Goal: Task Accomplishment & Management: Complete application form

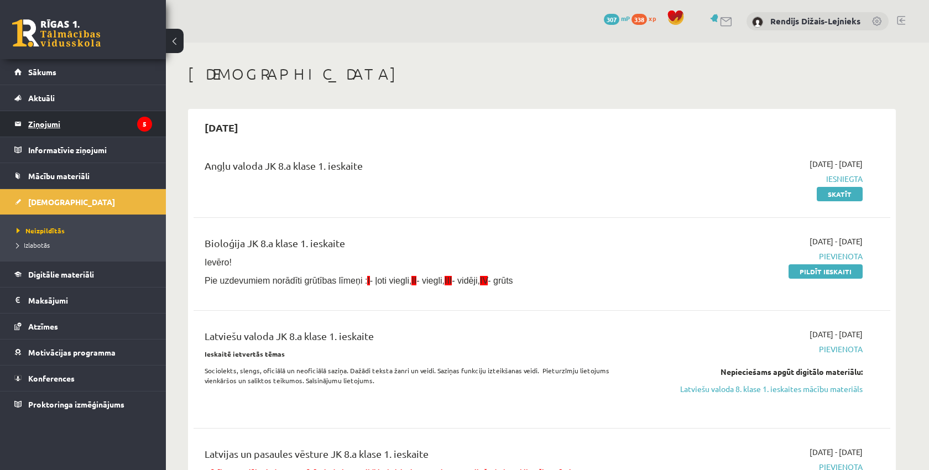
click at [56, 125] on legend "Ziņojumi 5" at bounding box center [90, 123] width 124 height 25
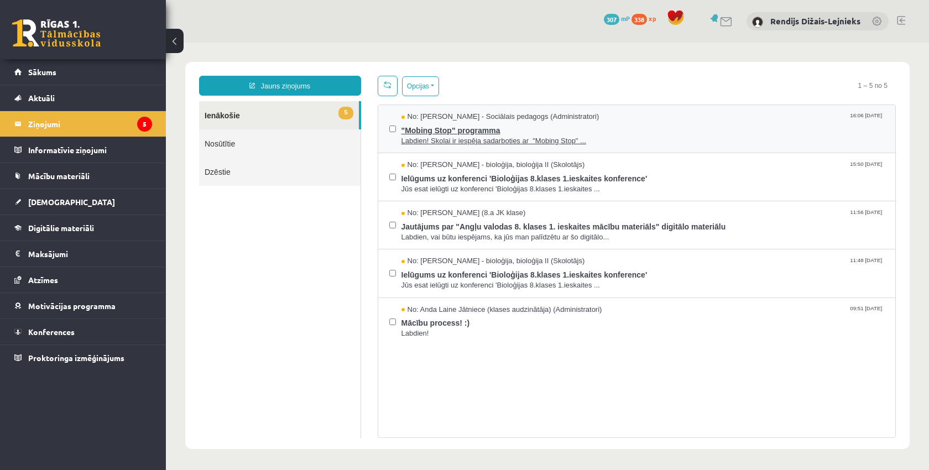
click at [431, 129] on span ""Mobing Stop" programma" at bounding box center [642, 129] width 483 height 14
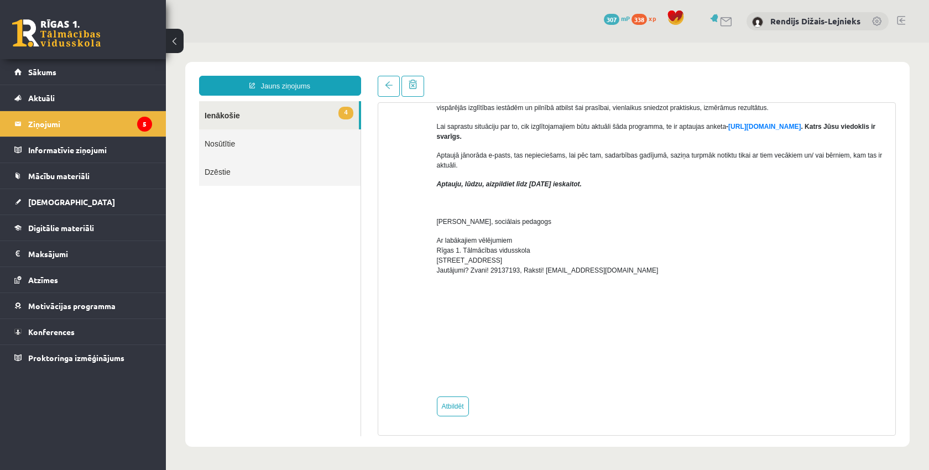
scroll to position [307, 0]
click at [267, 114] on link "4 Ienākošie" at bounding box center [279, 115] width 160 height 28
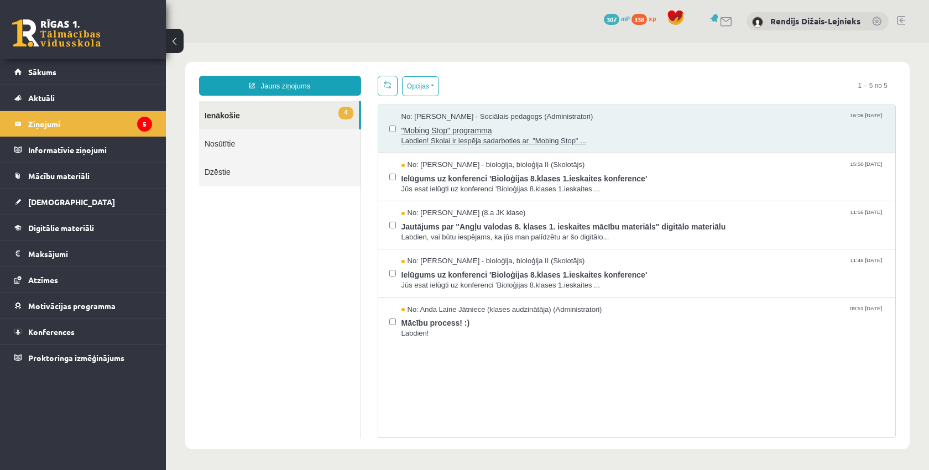
scroll to position [0, 0]
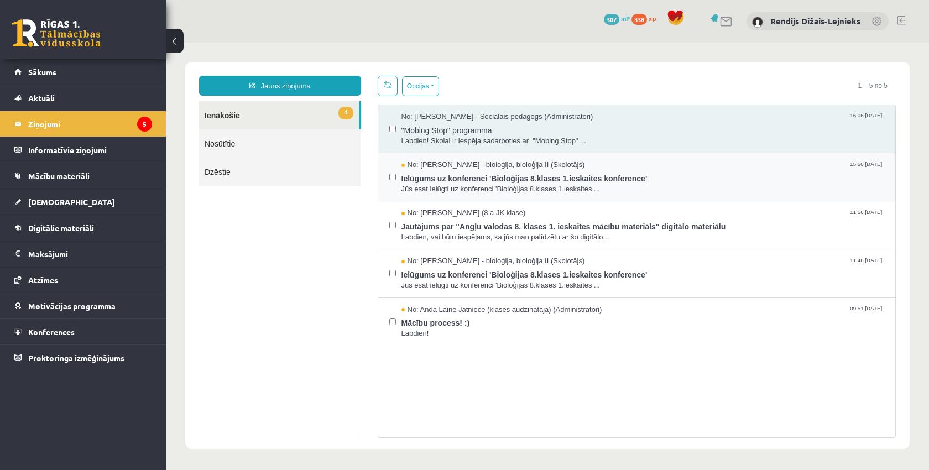
click at [418, 180] on span "Ielūgums uz konferenci 'Bioloģijas 8.klases 1.ieskaites konference'" at bounding box center [642, 177] width 483 height 14
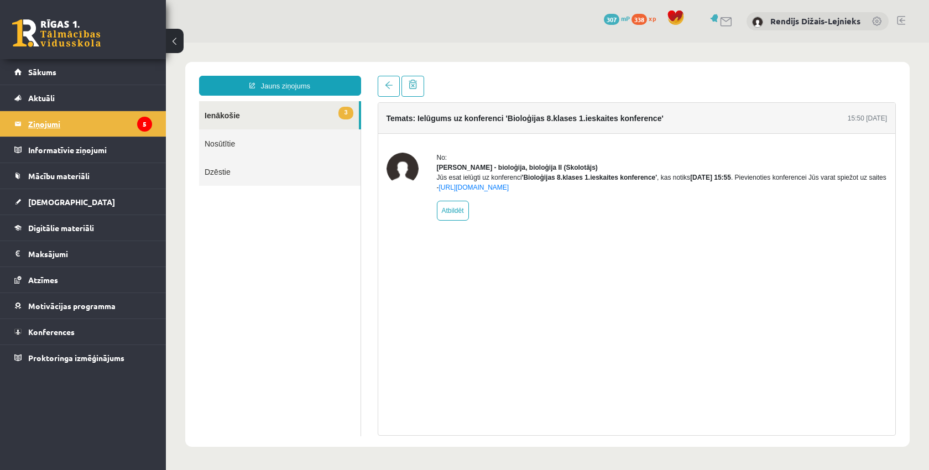
click at [51, 123] on legend "Ziņojumi 5" at bounding box center [90, 123] width 124 height 25
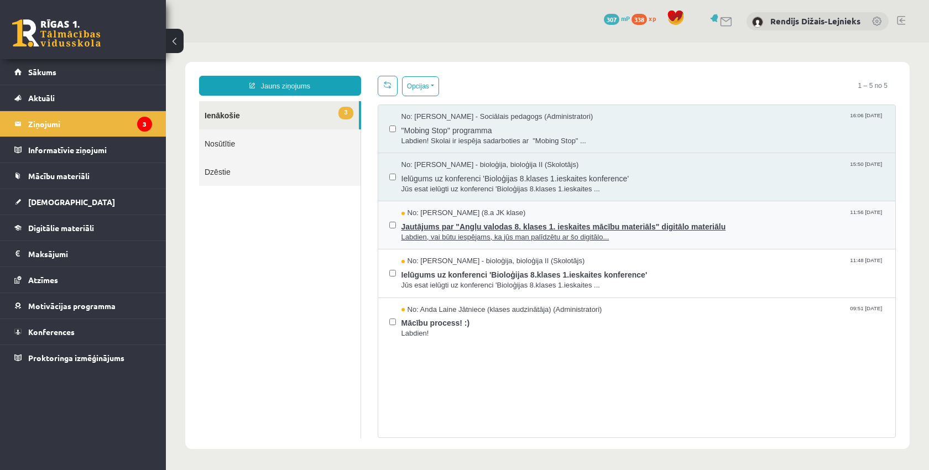
click at [424, 236] on span "Labdien, vai būtu iespējams, ka jūs man palīdzētu ar šo digitālo..." at bounding box center [642, 237] width 483 height 11
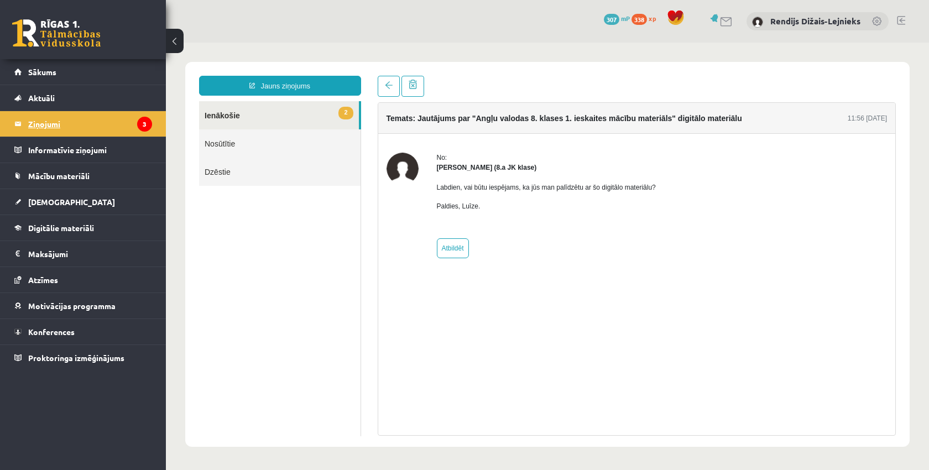
click at [87, 129] on legend "Ziņojumi 3" at bounding box center [90, 123] width 124 height 25
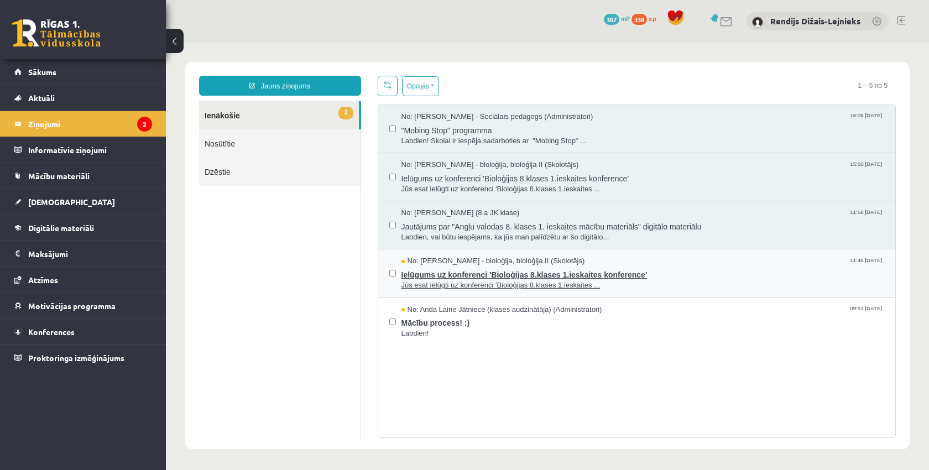
click at [427, 274] on span "Ielūgums uz konferenci 'Bioloģijas 8.klases 1.ieskaites konference'" at bounding box center [642, 273] width 483 height 14
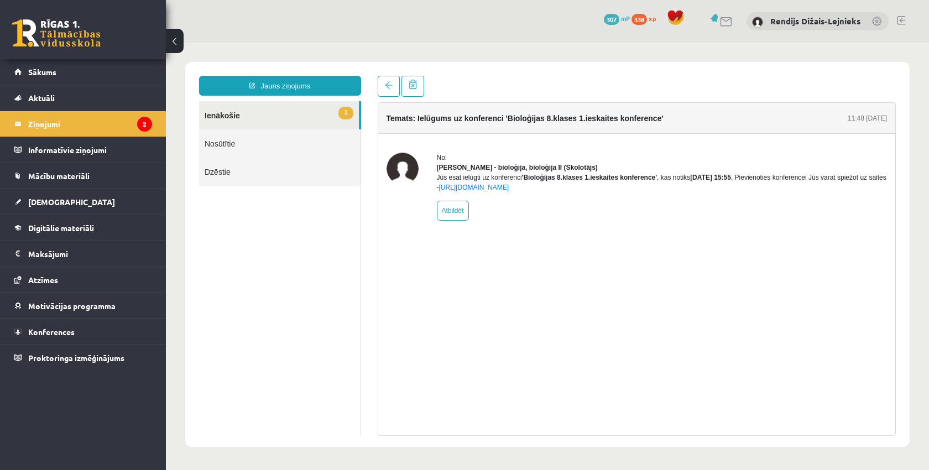
click at [52, 123] on legend "Ziņojumi 2" at bounding box center [90, 123] width 124 height 25
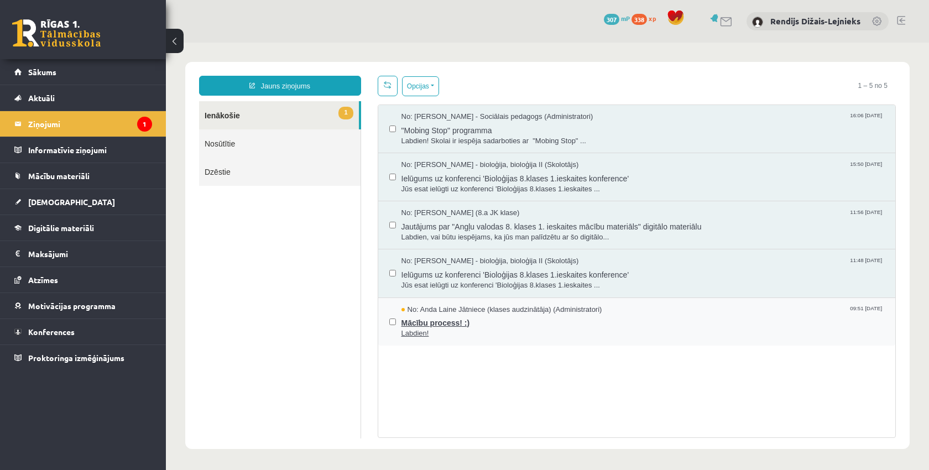
click at [412, 322] on span "Mācību process! :)" at bounding box center [642, 322] width 483 height 14
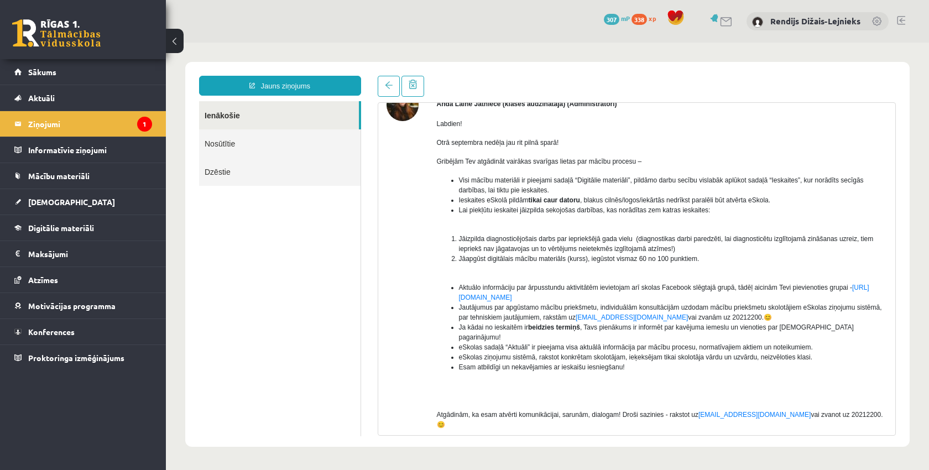
scroll to position [65, 0]
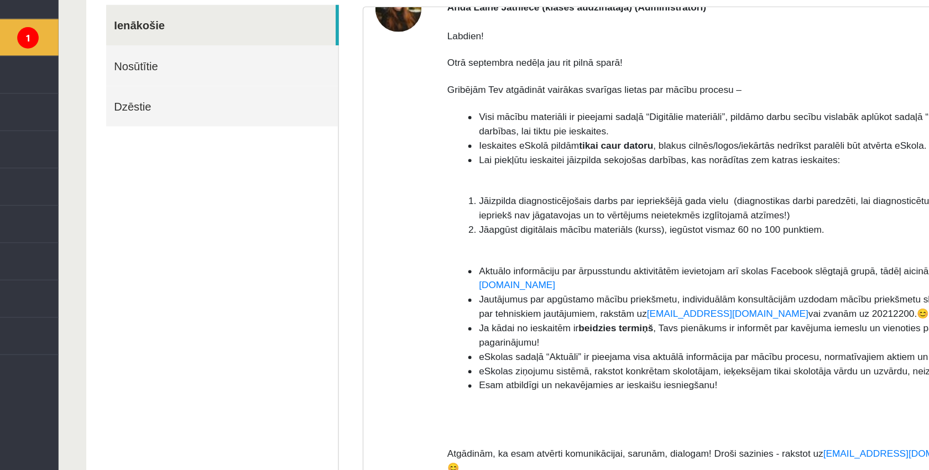
click at [330, 187] on ul "Aktuālo informāciju par ārpusstundu aktivitātēm ievietojam arī skolas Facebook …" at bounding box center [554, 210] width 451 height 100
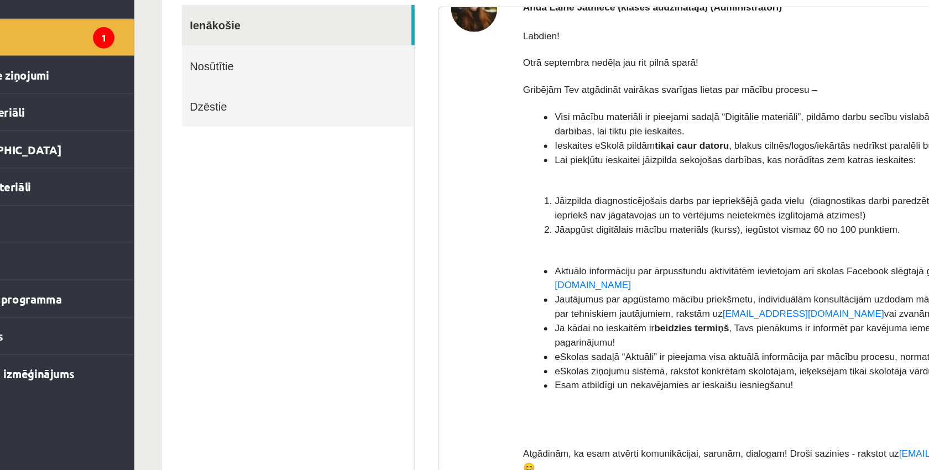
click at [495, 55] on span "Visi mācību materiāli ir pieejami sadaļā “Digitālie materiāli”, pildāmo darbu s…" at bounding box center [629, 63] width 405 height 18
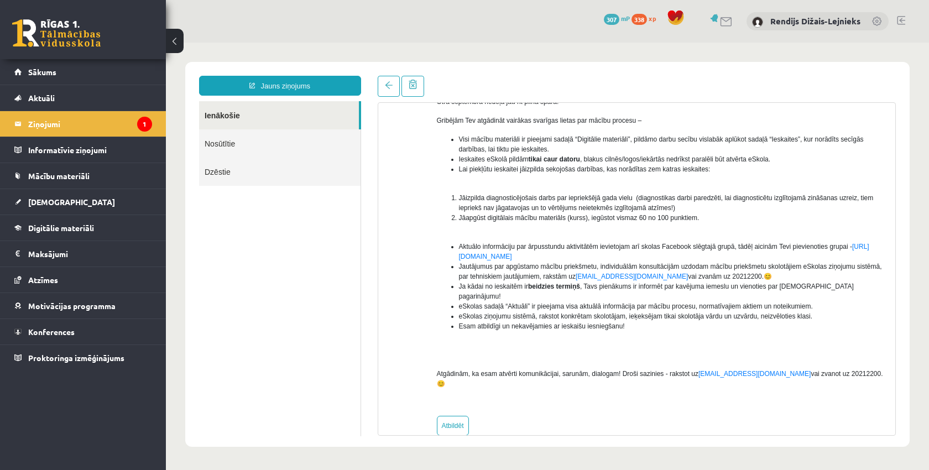
scroll to position [104, 0]
click at [41, 279] on span "Atzīmes" at bounding box center [43, 280] width 30 height 10
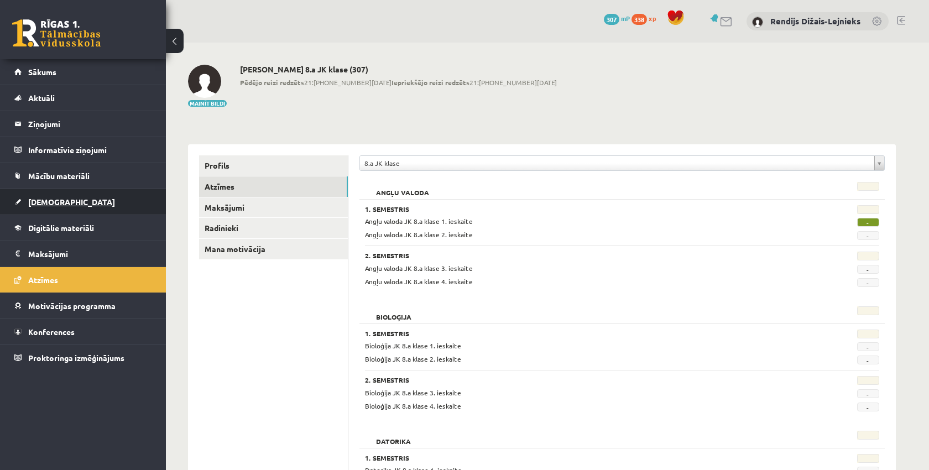
click at [46, 203] on span "[DEMOGRAPHIC_DATA]" at bounding box center [71, 202] width 87 height 10
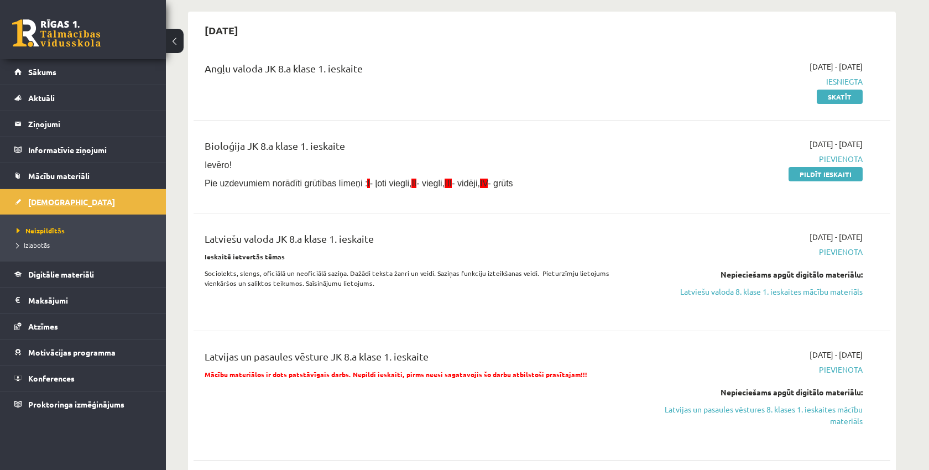
scroll to position [96, 0]
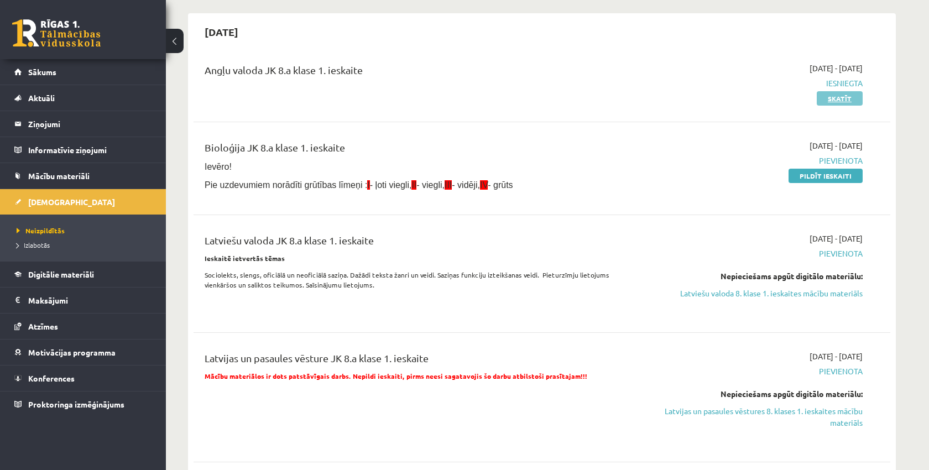
click at [843, 100] on link "Skatīt" at bounding box center [840, 98] width 46 height 14
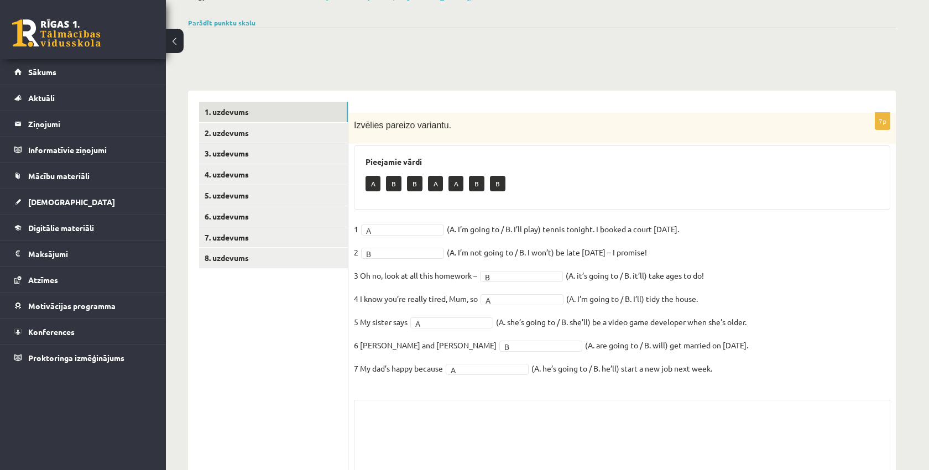
scroll to position [73, 0]
click at [273, 136] on link "2. uzdevums" at bounding box center [273, 133] width 149 height 20
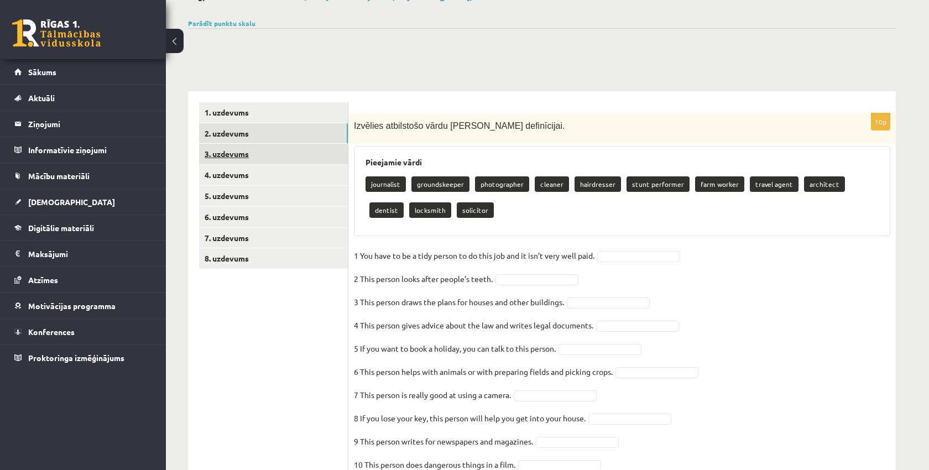
click at [264, 156] on link "3. uzdevums" at bounding box center [273, 154] width 149 height 20
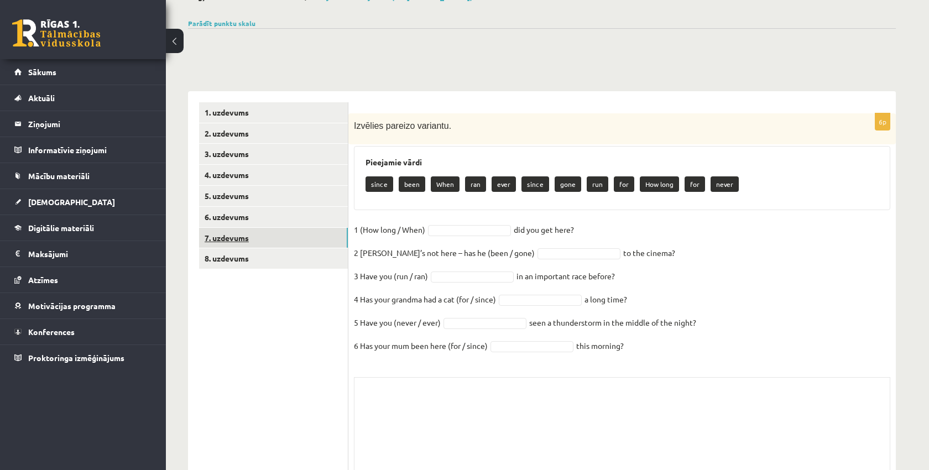
click at [254, 236] on link "7. uzdevums" at bounding box center [273, 238] width 149 height 20
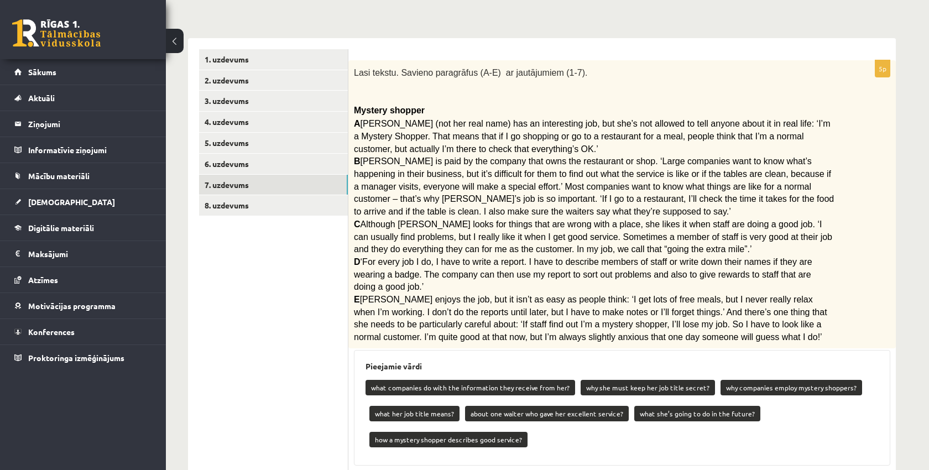
scroll to position [120, 0]
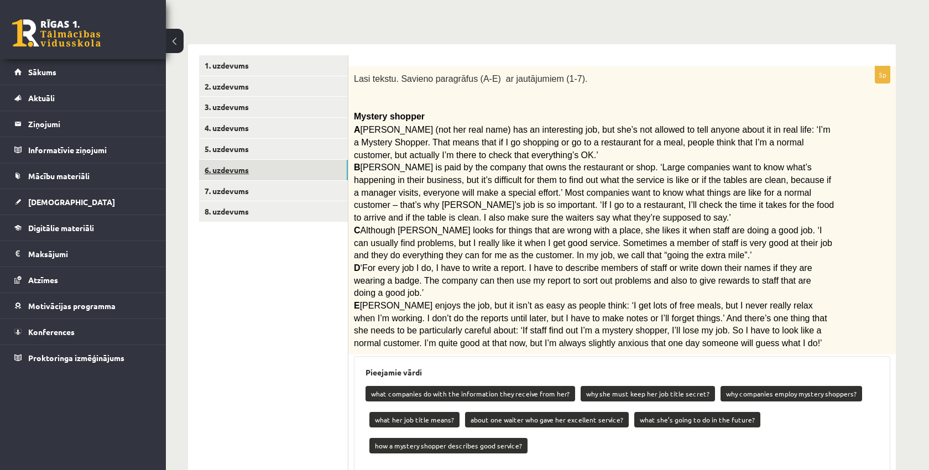
click at [218, 169] on link "6. uzdevums" at bounding box center [273, 170] width 149 height 20
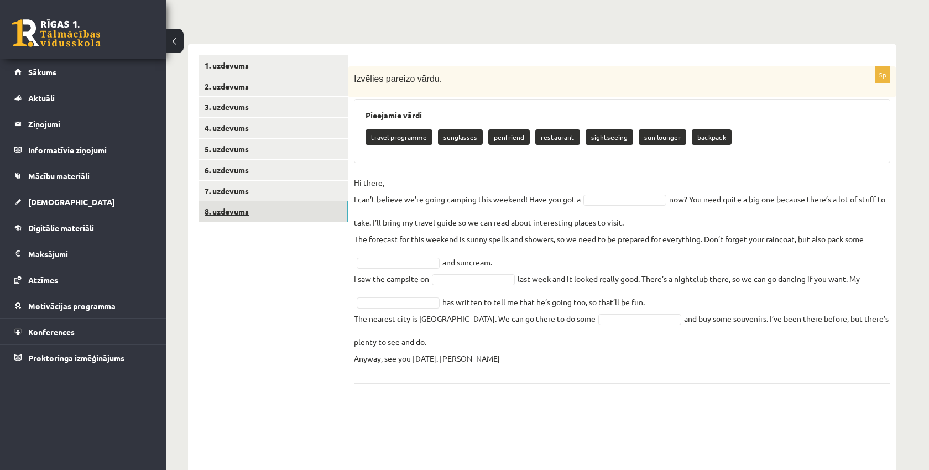
click at [221, 210] on link "8. uzdevums" at bounding box center [273, 211] width 149 height 20
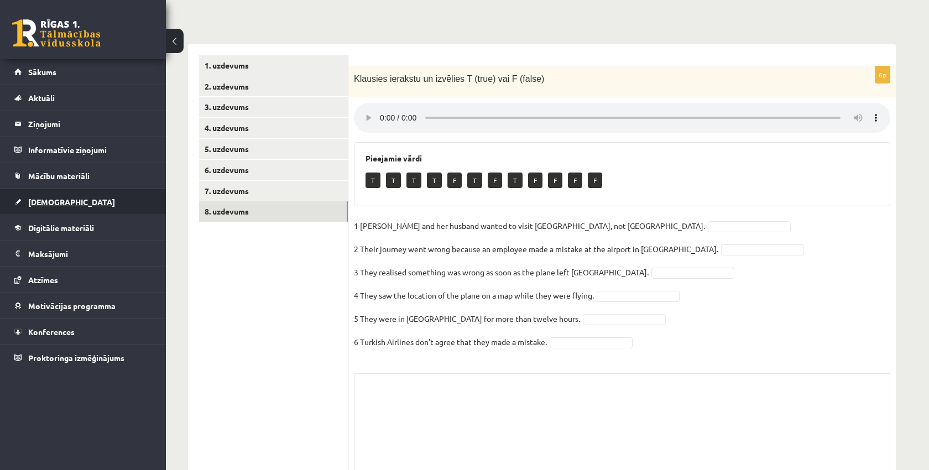
click at [45, 205] on span "[DEMOGRAPHIC_DATA]" at bounding box center [71, 202] width 87 height 10
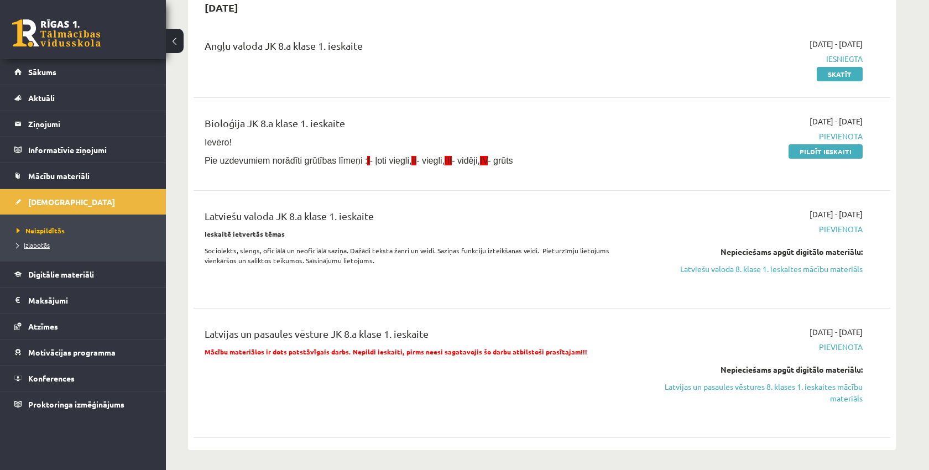
click at [34, 245] on span "Izlabotās" at bounding box center [33, 244] width 33 height 9
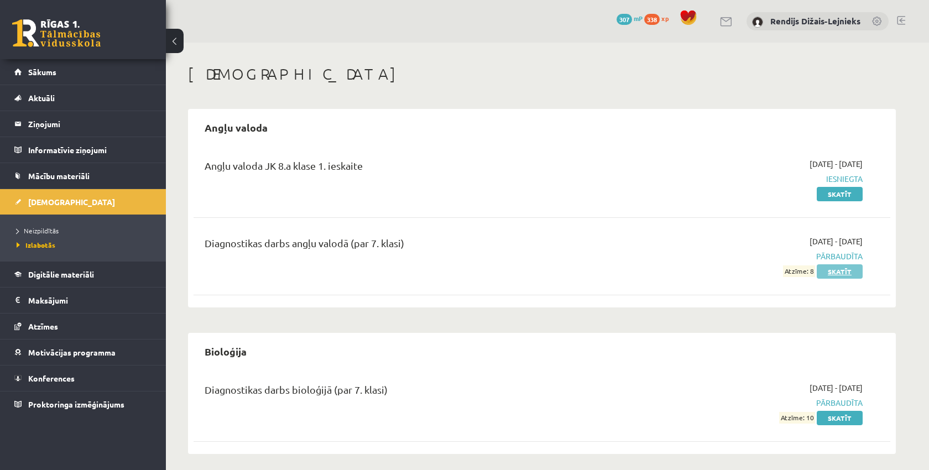
click at [831, 274] on link "Skatīt" at bounding box center [840, 271] width 46 height 14
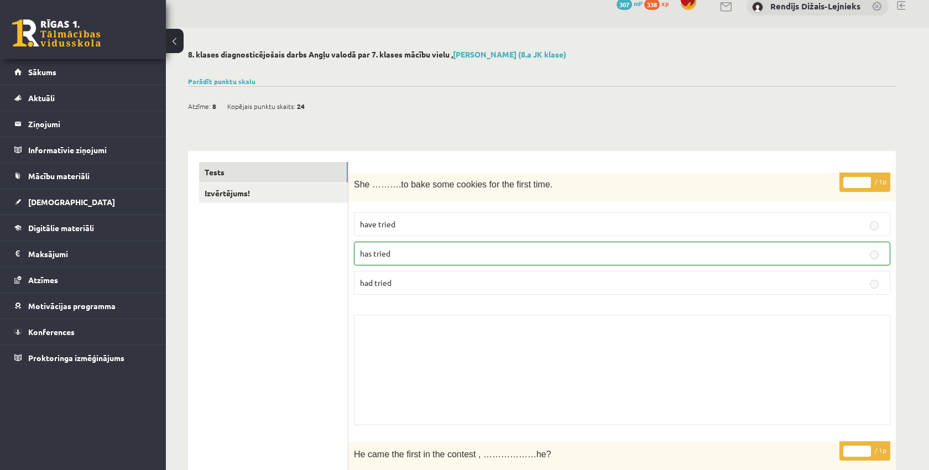
scroll to position [15, 0]
click at [45, 202] on span "[DEMOGRAPHIC_DATA]" at bounding box center [71, 202] width 87 height 10
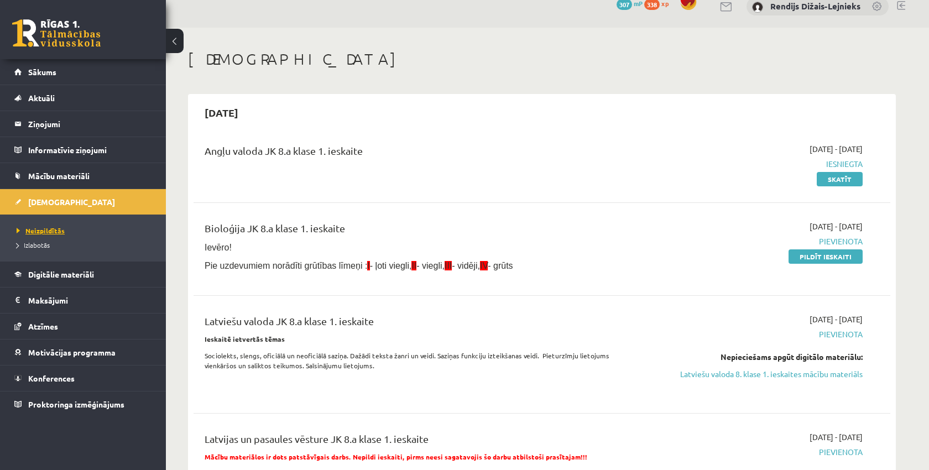
click at [42, 231] on span "Neizpildītās" at bounding box center [41, 230] width 48 height 9
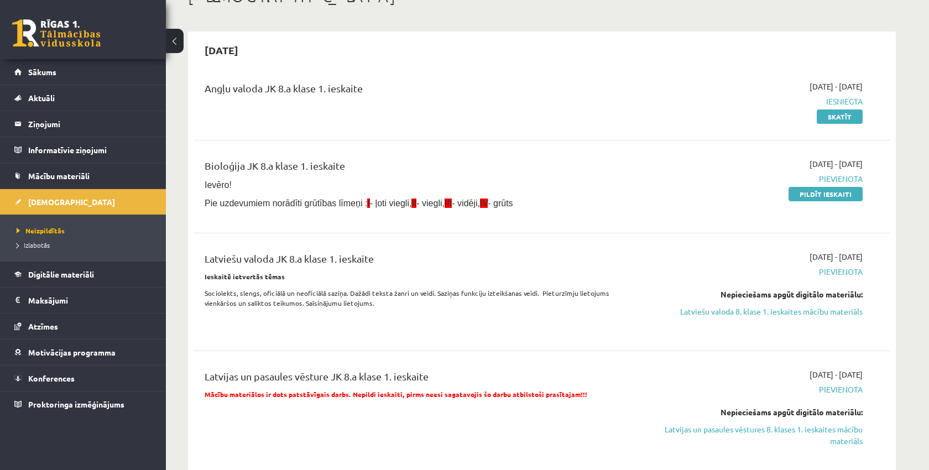
scroll to position [76, 0]
click at [819, 196] on link "Pildīt ieskaiti" at bounding box center [825, 196] width 74 height 14
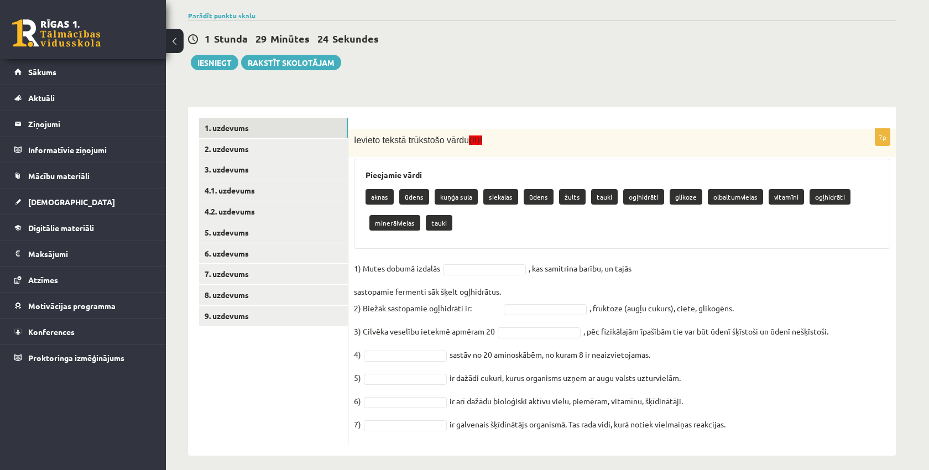
scroll to position [117, 0]
click at [495, 196] on p "siekalas" at bounding box center [500, 196] width 35 height 15
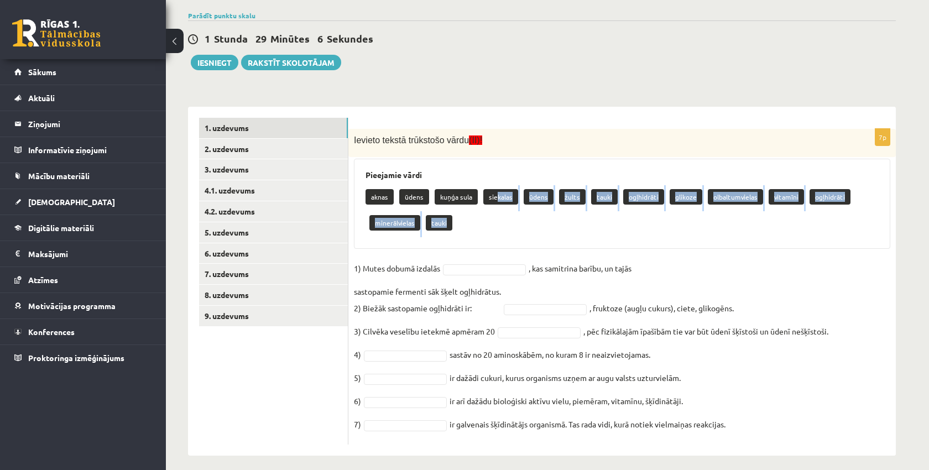
drag, startPoint x: 495, startPoint y: 196, endPoint x: 481, endPoint y: 240, distance: 46.3
click at [481, 240] on div "Pieejamie vārdi aknas ūdens kuņģa sula siekalas ūdens žults tauki ogļhidrāti gl…" at bounding box center [622, 204] width 536 height 90
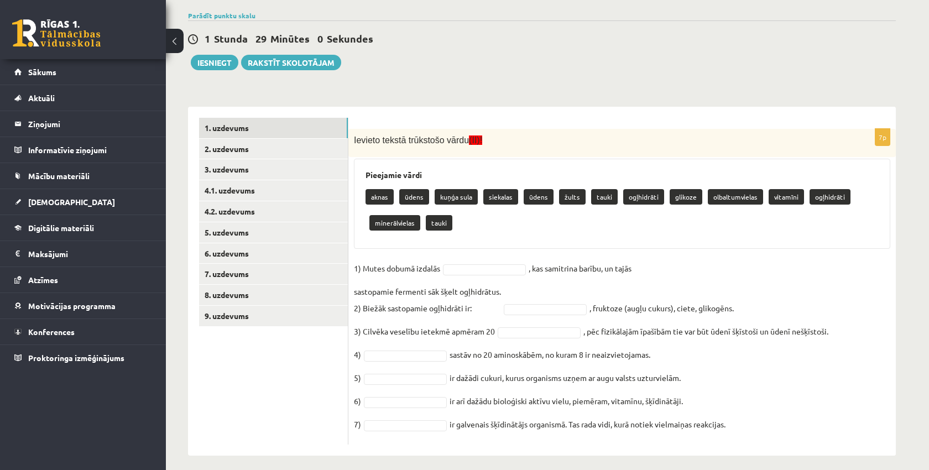
click at [661, 71] on div "Bioloģija JK 8 klase 1. ieskaite , Rendijs Dižais-Lejnieks (8.a JK klase) Ievēr…" at bounding box center [542, 201] width 752 height 552
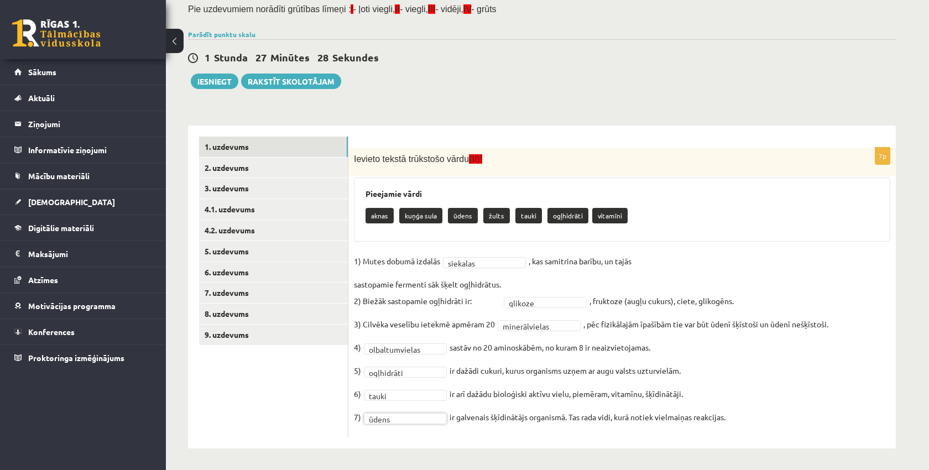
scroll to position [97, 0]
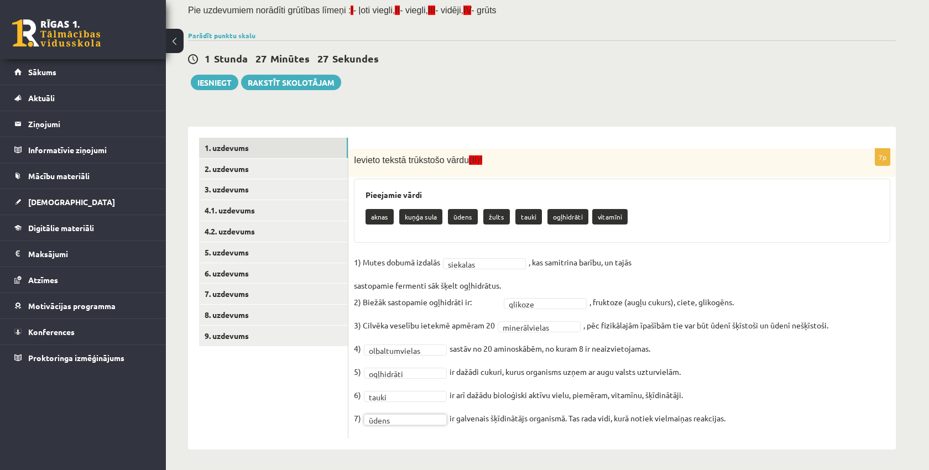
click at [731, 375] on fieldset "**********" at bounding box center [622, 343] width 536 height 179
click at [306, 160] on link "2. uzdevums" at bounding box center [273, 169] width 149 height 20
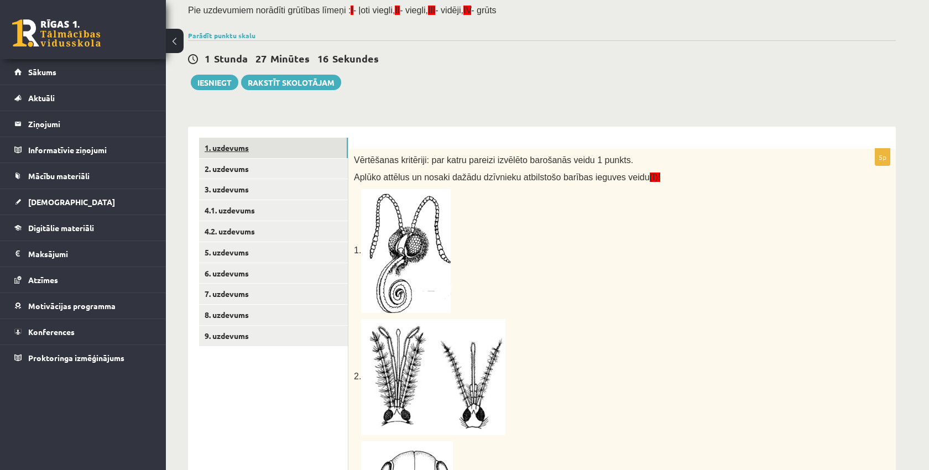
click at [306, 143] on link "1. uzdevums" at bounding box center [273, 148] width 149 height 20
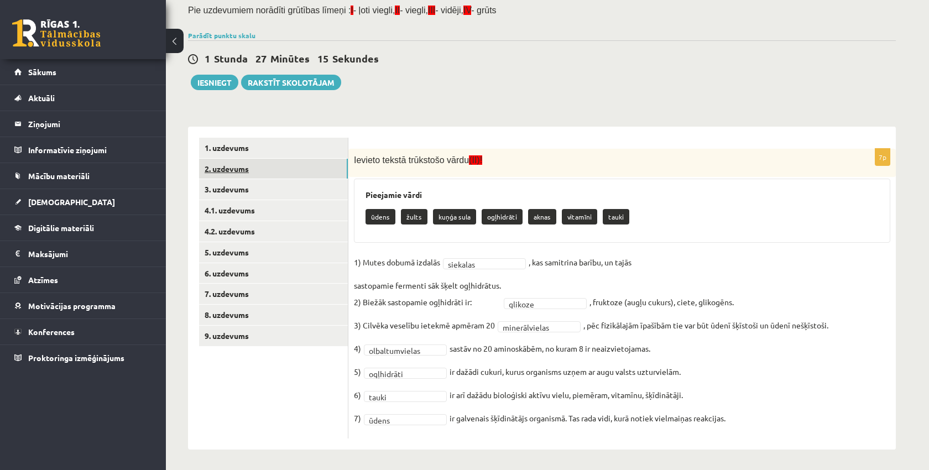
click at [306, 165] on link "2. uzdevums" at bounding box center [273, 169] width 149 height 20
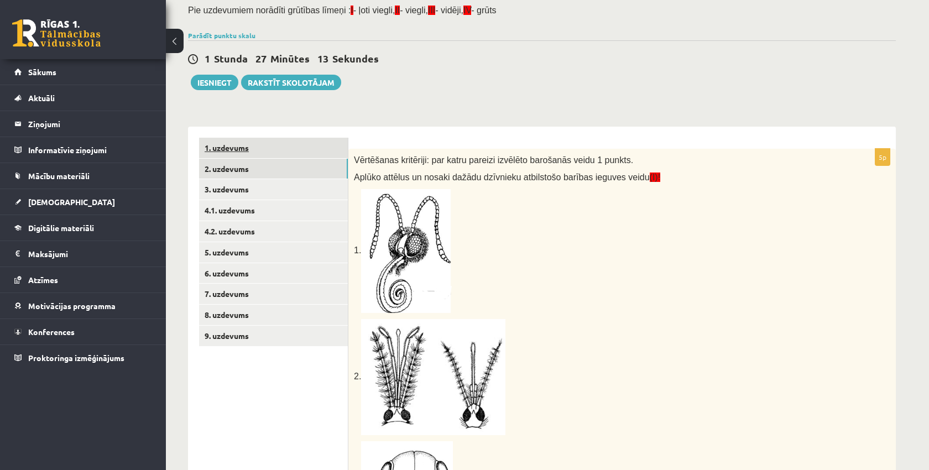
click at [307, 141] on link "1. uzdevums" at bounding box center [273, 148] width 149 height 20
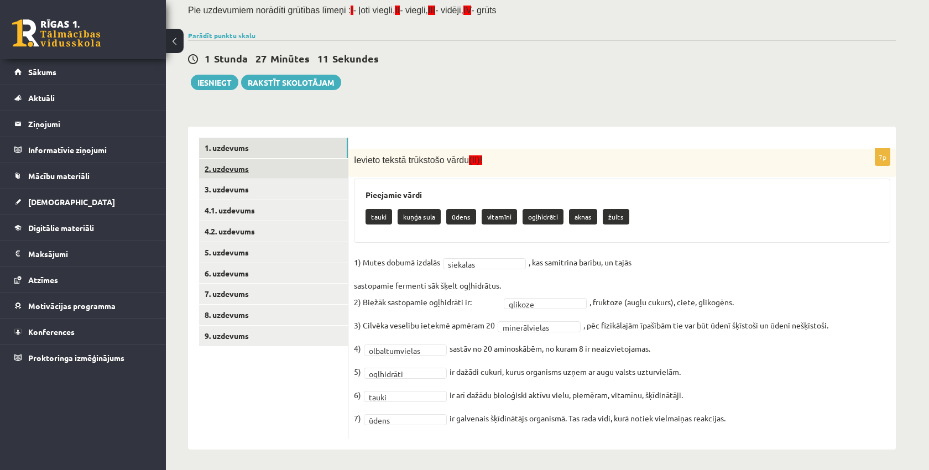
click at [312, 163] on link "2. uzdevums" at bounding box center [273, 169] width 149 height 20
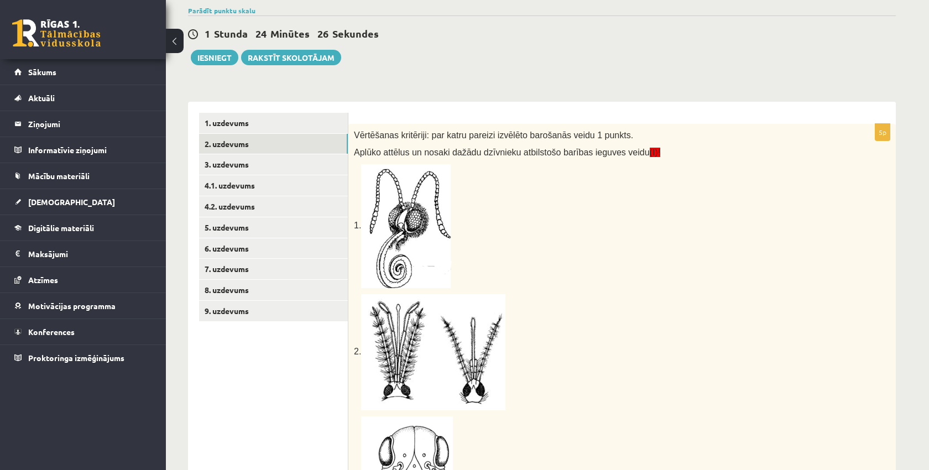
scroll to position [123, 0]
click at [302, 161] on link "3. uzdevums" at bounding box center [273, 164] width 149 height 20
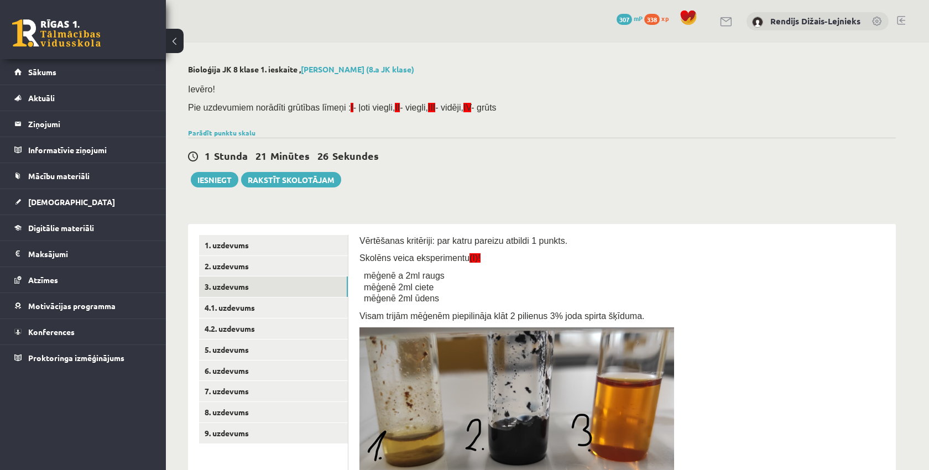
scroll to position [0, 0]
click at [304, 304] on link "4.1. uzdevums" at bounding box center [273, 307] width 149 height 20
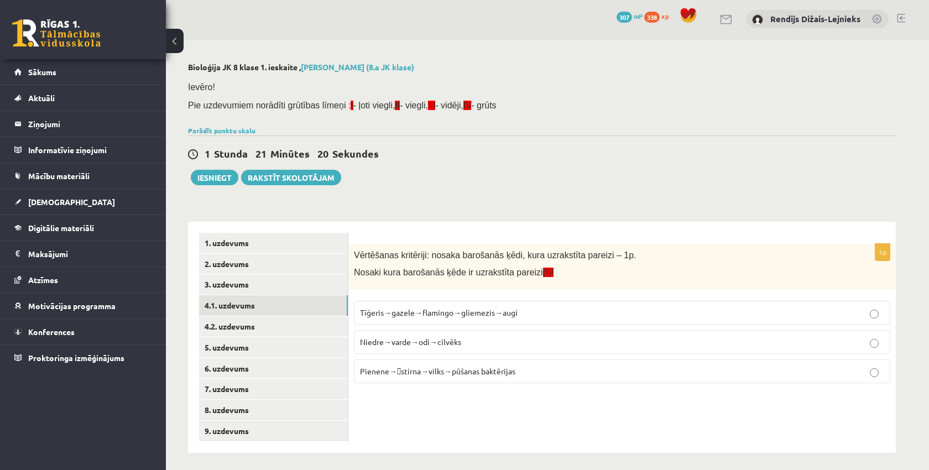
scroll to position [2, 0]
click at [887, 369] on label "Pienene→stirna→vilks→pūšanas baktērijas" at bounding box center [622, 372] width 536 height 24
click at [302, 323] on link "4.2. uzdevums" at bounding box center [273, 327] width 149 height 20
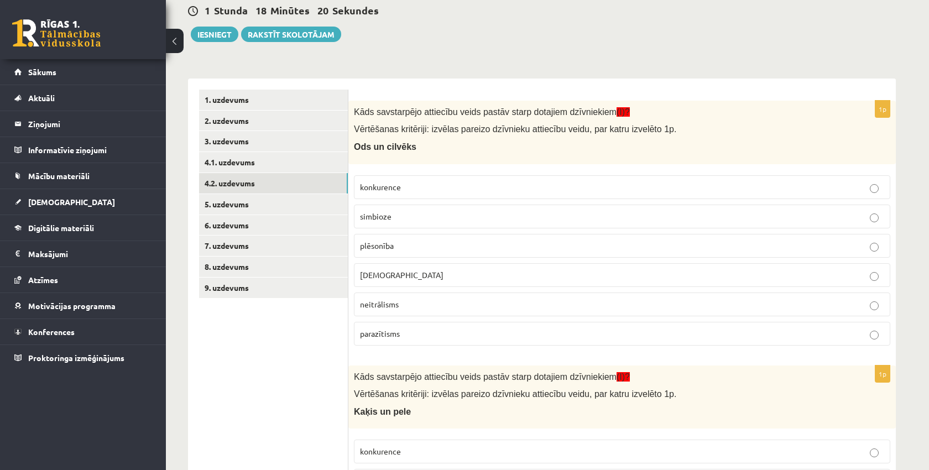
scroll to position [140, 0]
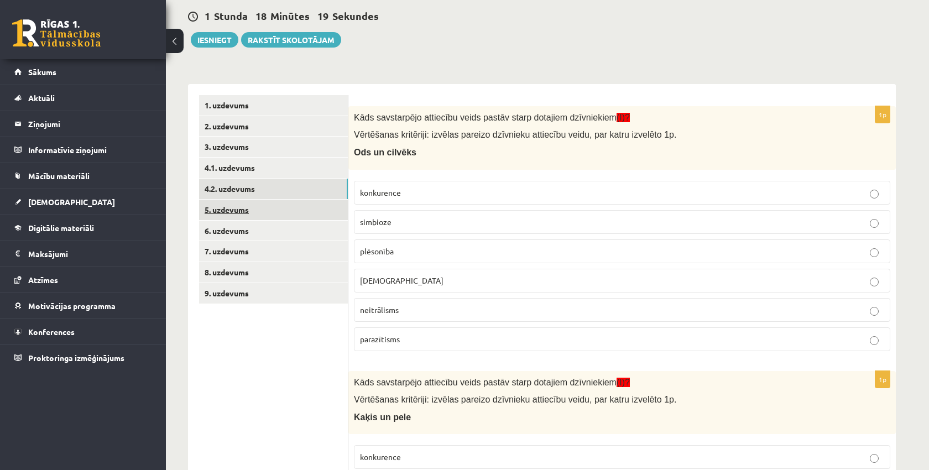
click at [294, 208] on link "5. uzdevums" at bounding box center [273, 210] width 149 height 20
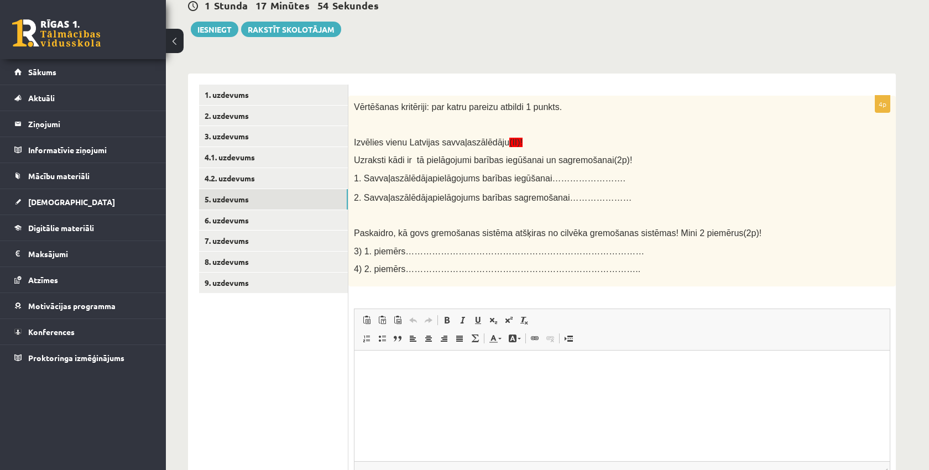
scroll to position [156, 0]
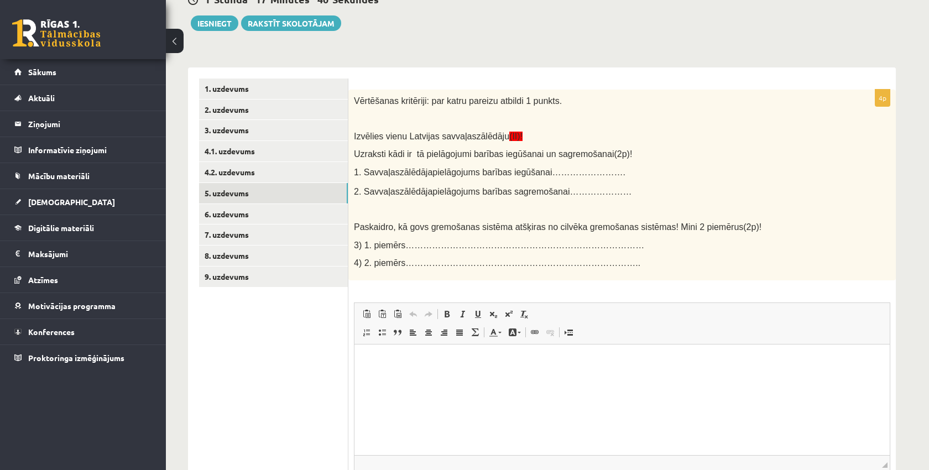
click at [496, 134] on span "zālēdāju" at bounding box center [492, 136] width 33 height 9
click at [582, 121] on p at bounding box center [594, 117] width 481 height 11
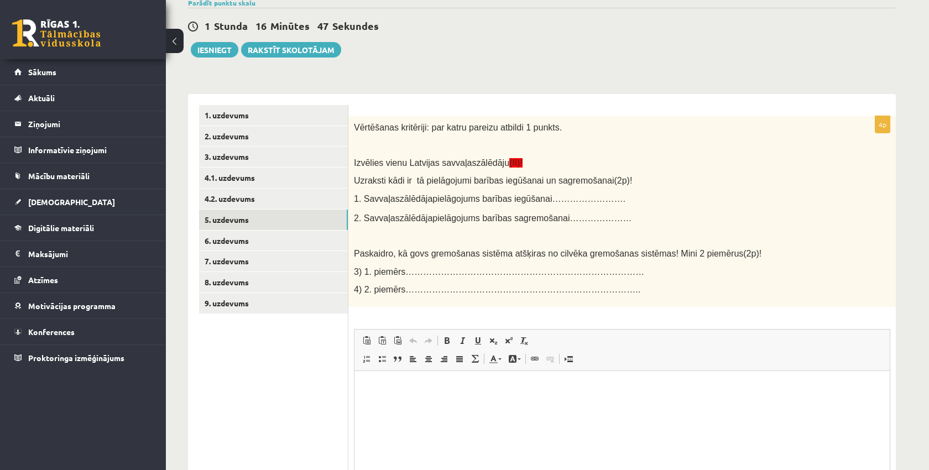
scroll to position [130, 0]
click at [402, 399] on html at bounding box center [621, 387] width 535 height 34
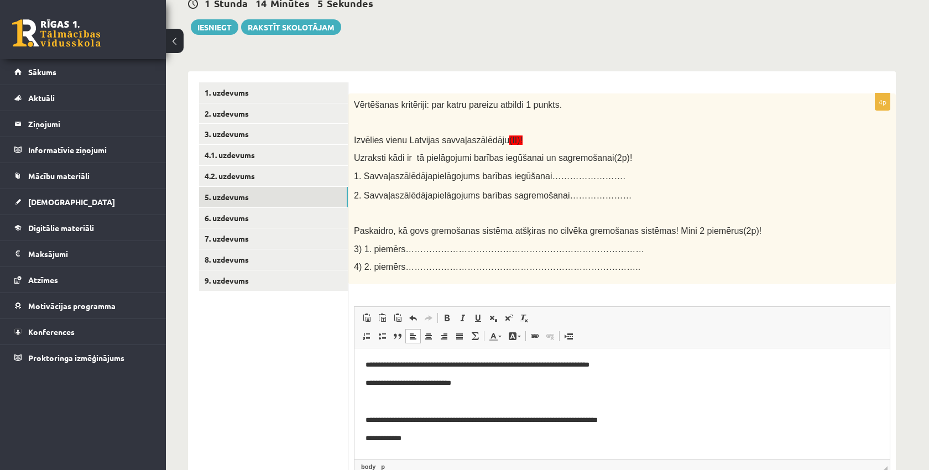
scroll to position [165, 0]
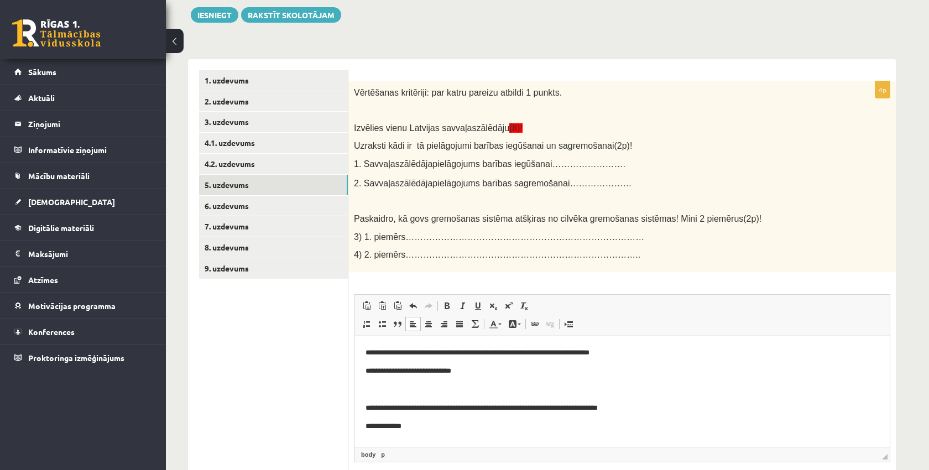
click at [612, 404] on p "**********" at bounding box center [621, 407] width 513 height 11
click at [653, 405] on p "**********" at bounding box center [621, 407] width 513 height 11
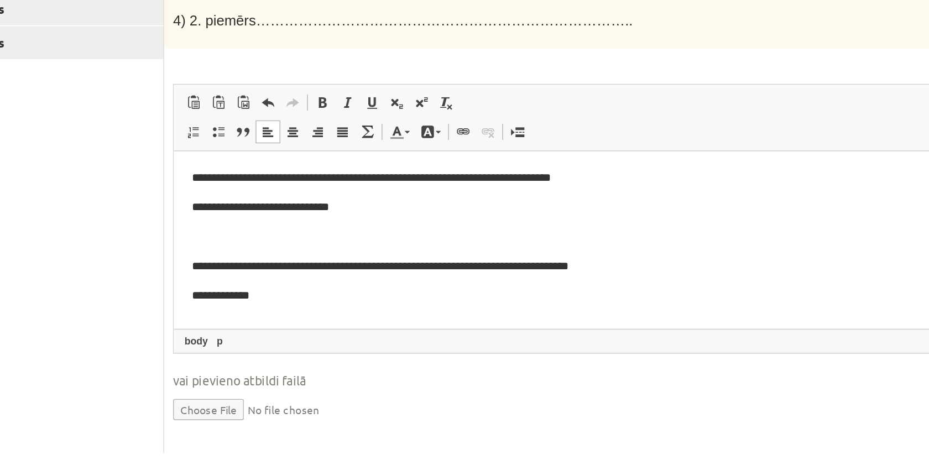
scroll to position [229, 0]
click at [332, 224] on p "**********" at bounding box center [442, 222] width 513 height 11
click at [436, 222] on p "**********" at bounding box center [442, 222] width 513 height 11
click at [276, 186] on p "**********" at bounding box center [442, 185] width 513 height 11
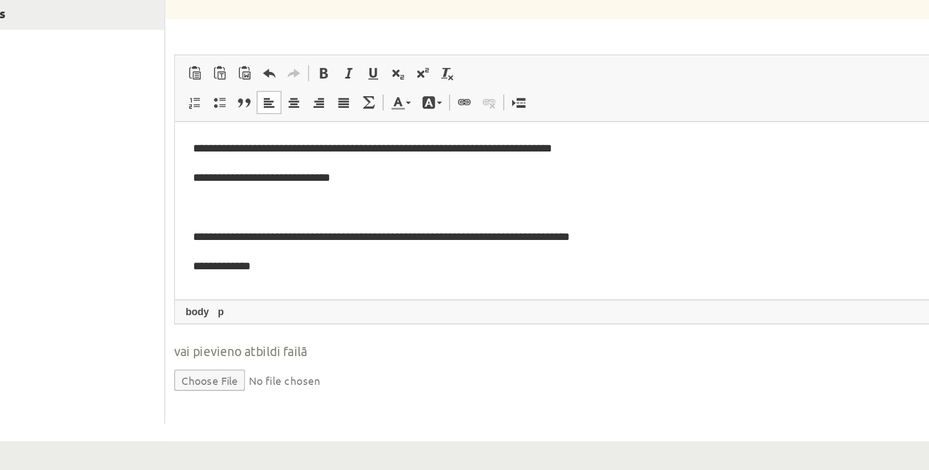
scroll to position [248, 0]
click at [240, 214] on p "**********" at bounding box center [442, 212] width 513 height 11
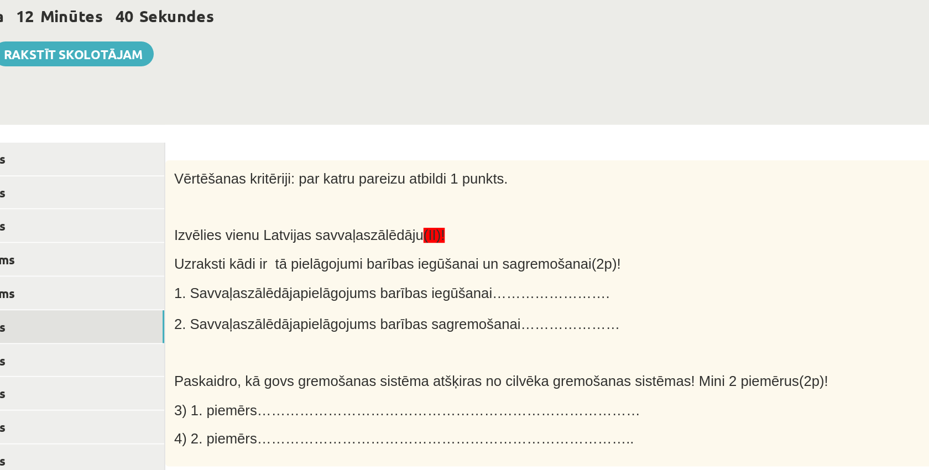
scroll to position [145, 0]
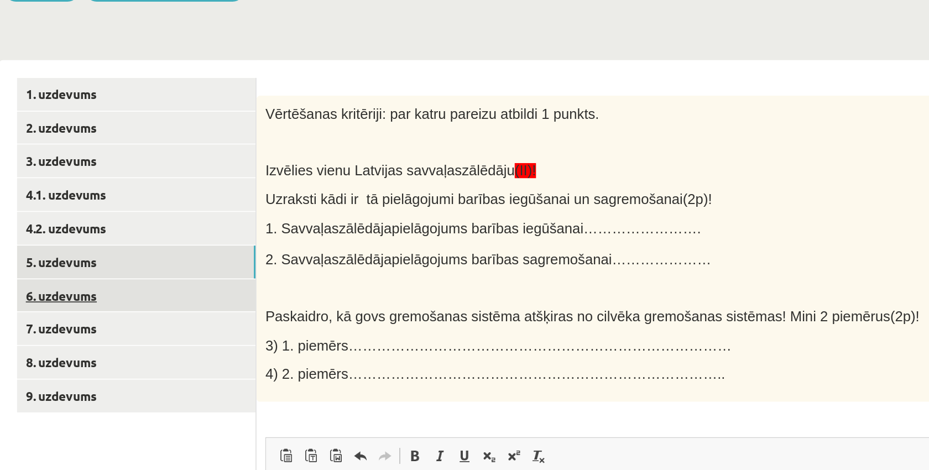
click at [199, 215] on link "6. uzdevums" at bounding box center [273, 225] width 149 height 20
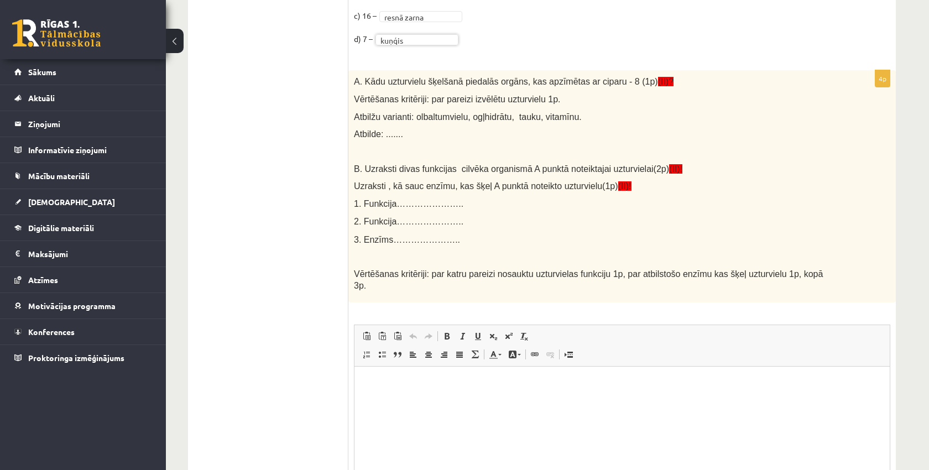
scroll to position [760, 0]
click at [390, 393] on html at bounding box center [621, 381] width 535 height 34
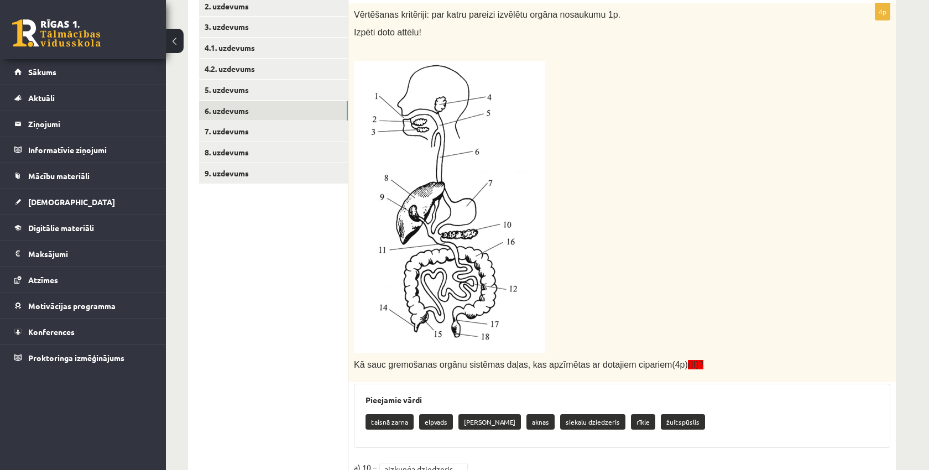
scroll to position [259, 0]
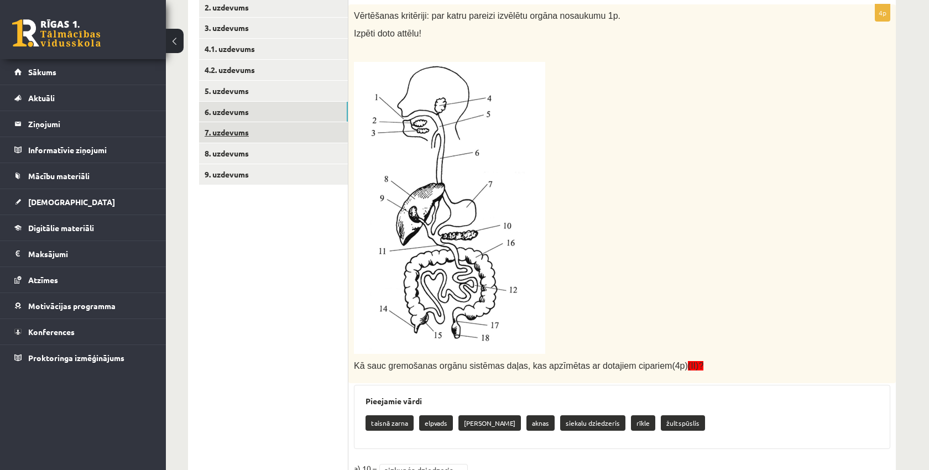
click at [314, 123] on link "7. uzdevums" at bounding box center [273, 132] width 149 height 20
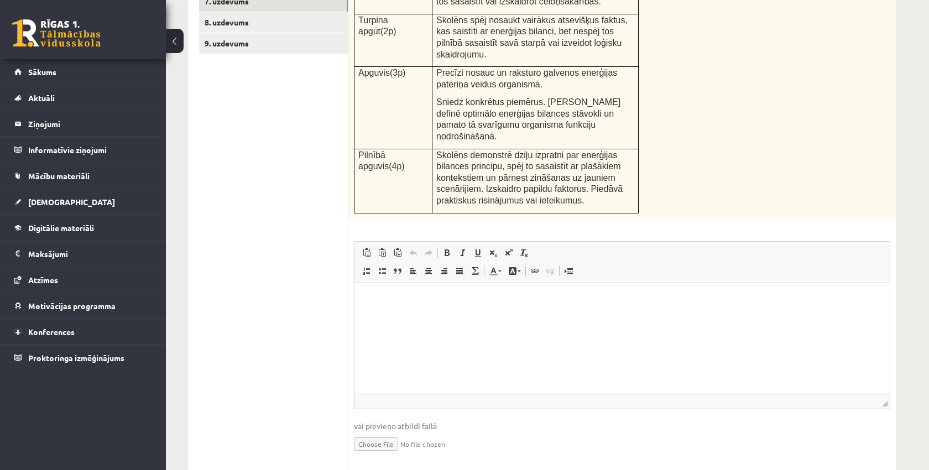
scroll to position [391, 0]
click at [375, 307] on html at bounding box center [621, 298] width 535 height 34
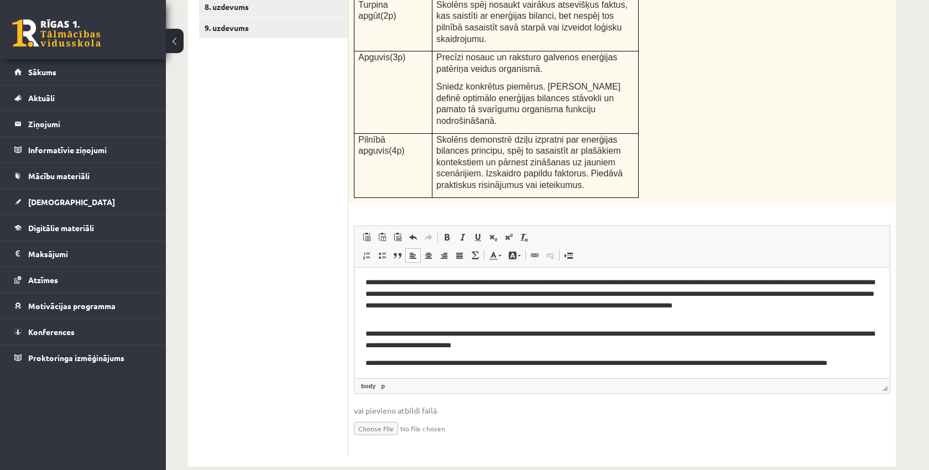
scroll to position [405, 0]
click at [840, 357] on body "**********" at bounding box center [621, 328] width 513 height 103
click at [841, 363] on p "**********" at bounding box center [621, 369] width 513 height 22
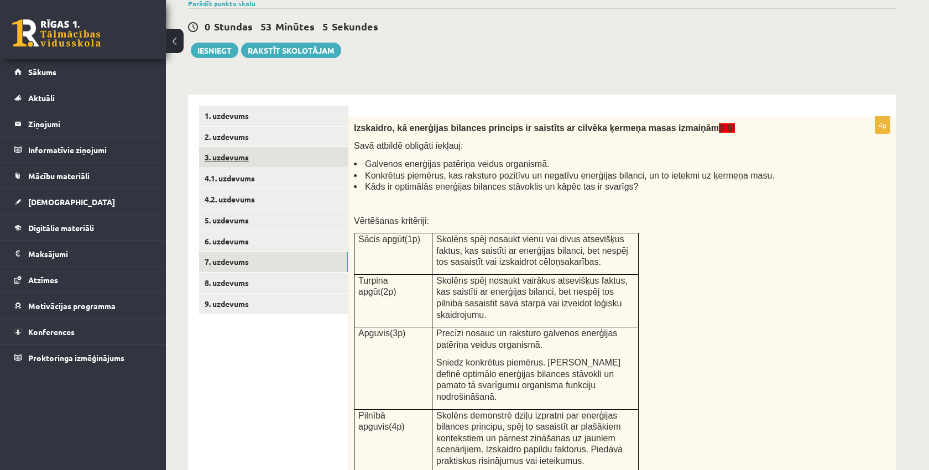
scroll to position [134, 0]
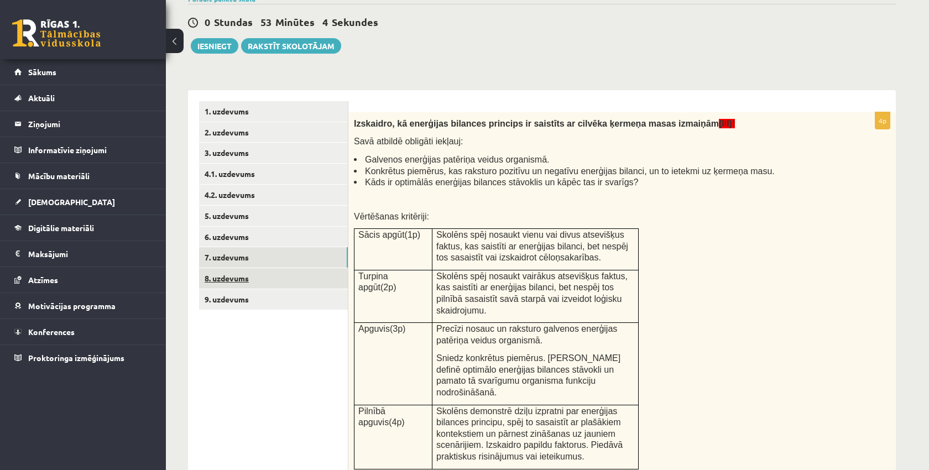
click at [296, 273] on link "8. uzdevums" at bounding box center [273, 278] width 149 height 20
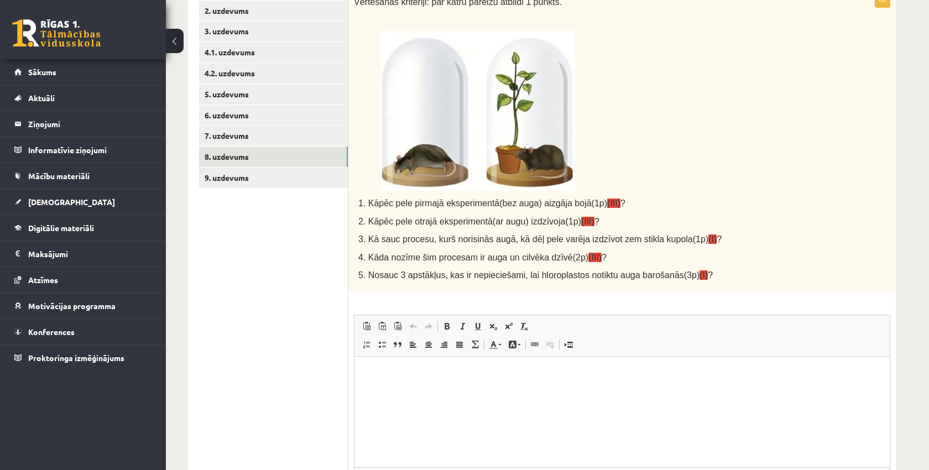
scroll to position [270, 0]
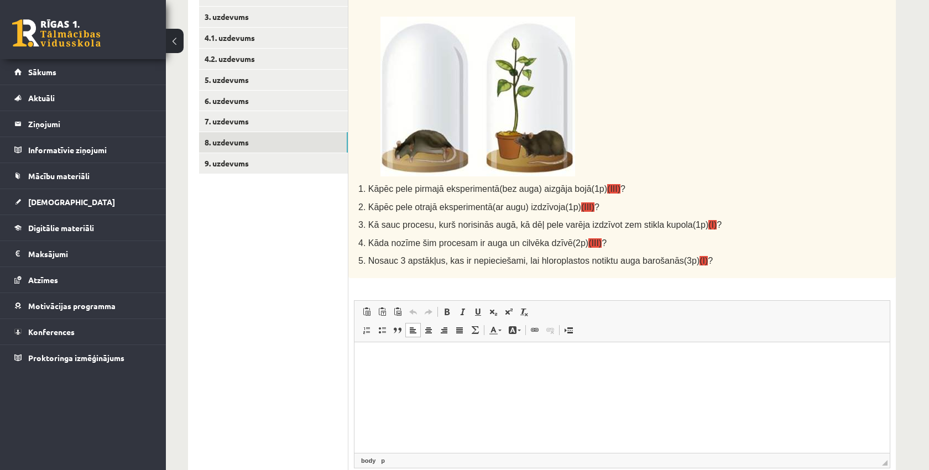
click at [403, 365] on html at bounding box center [621, 359] width 535 height 34
click at [394, 357] on p "**" at bounding box center [621, 358] width 513 height 11
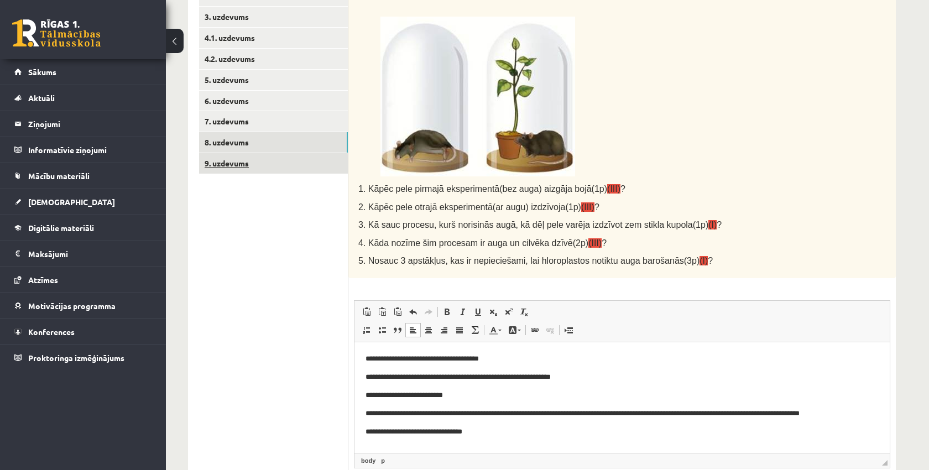
click at [289, 160] on link "9. uzdevums" at bounding box center [273, 163] width 149 height 20
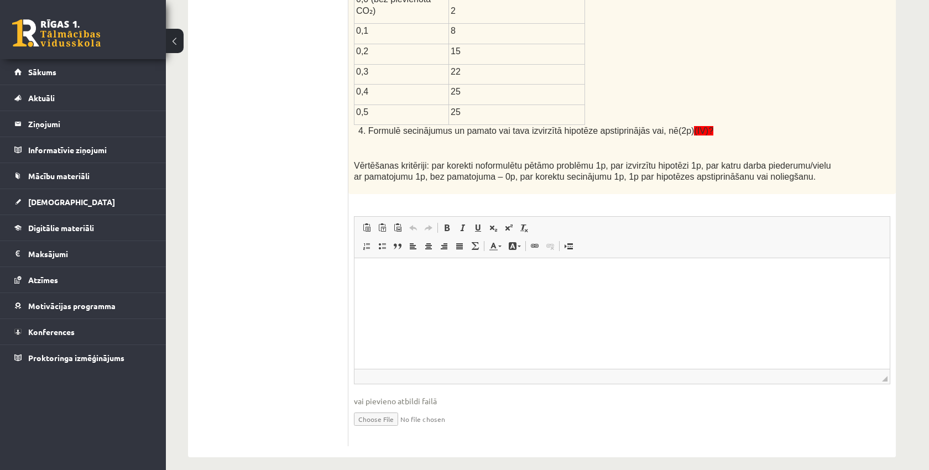
scroll to position [504, 0]
click at [380, 266] on html at bounding box center [621, 275] width 535 height 34
click at [535, 276] on p "**********" at bounding box center [621, 274] width 513 height 11
click at [636, 274] on p "**********" at bounding box center [621, 274] width 513 height 11
click at [705, 274] on p "**********" at bounding box center [621, 274] width 513 height 11
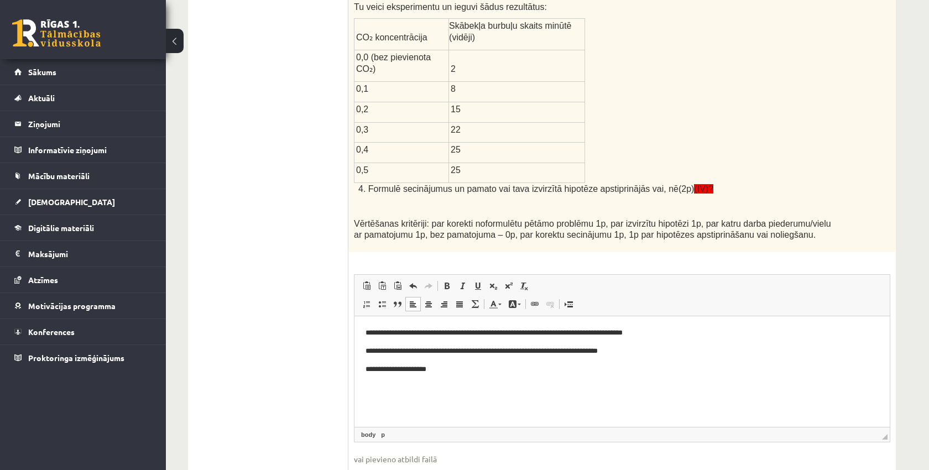
scroll to position [454, 0]
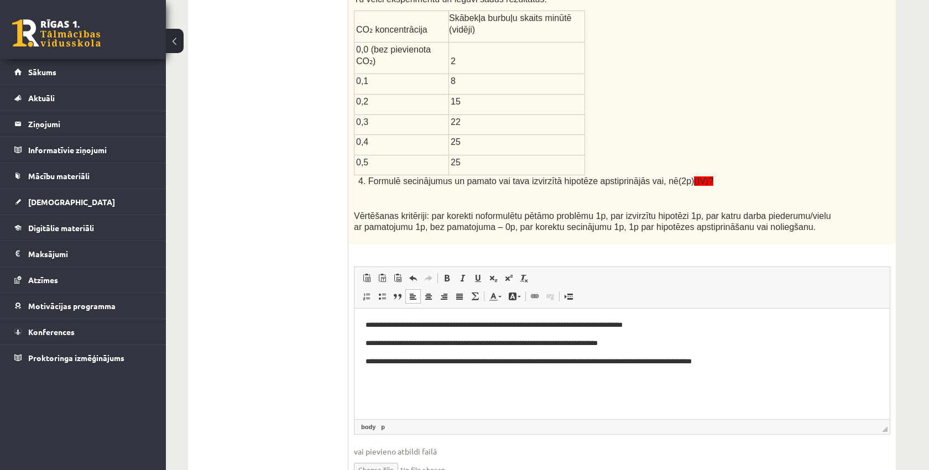
click at [676, 359] on p "**********" at bounding box center [621, 360] width 513 height 11
click at [495, 274] on span at bounding box center [493, 278] width 9 height 9
click at [761, 359] on p "**********" at bounding box center [621, 361] width 513 height 13
drag, startPoint x: 680, startPoint y: 362, endPoint x: 667, endPoint y: 360, distance: 13.4
click at [667, 360] on p "**********" at bounding box center [621, 361] width 513 height 13
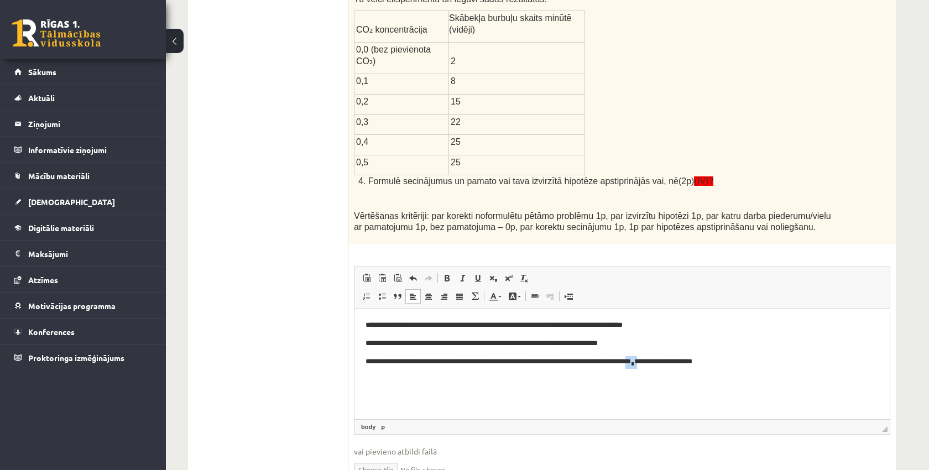
copy p "** * *"
click at [778, 359] on p "**********" at bounding box center [621, 361] width 513 height 13
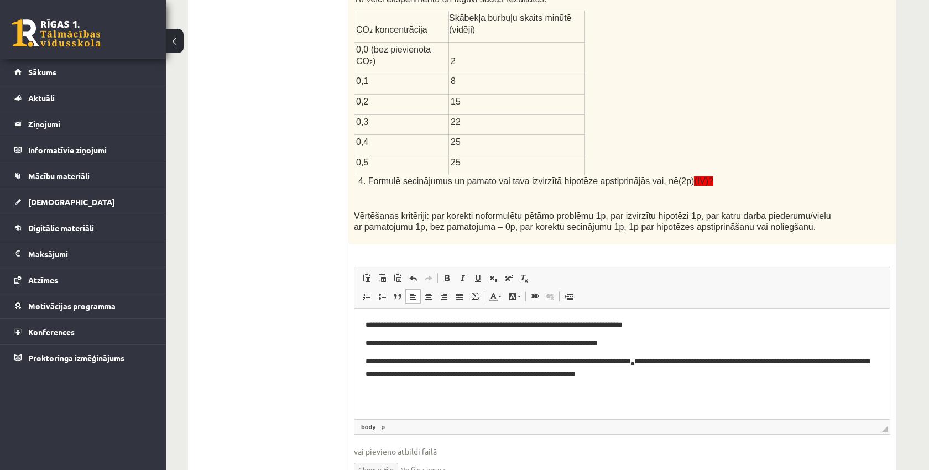
click at [703, 375] on p "**********" at bounding box center [621, 367] width 513 height 24
click at [750, 378] on p "**********" at bounding box center [621, 367] width 513 height 24
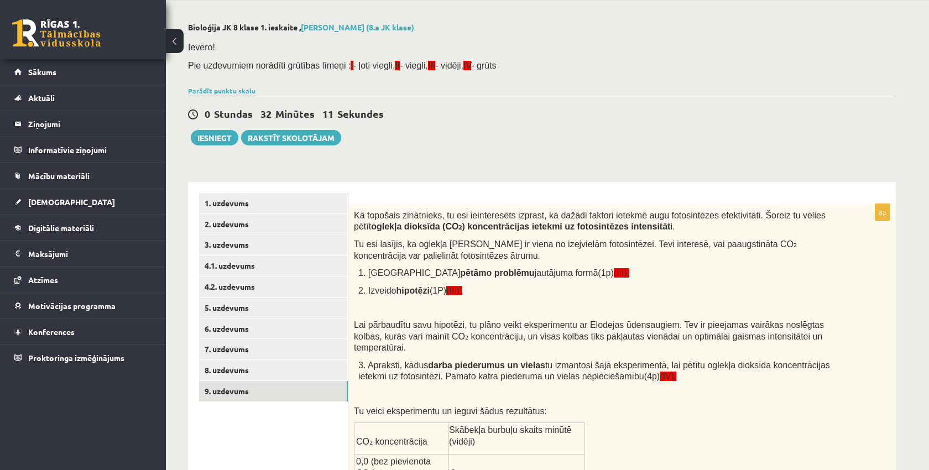
scroll to position [39, 0]
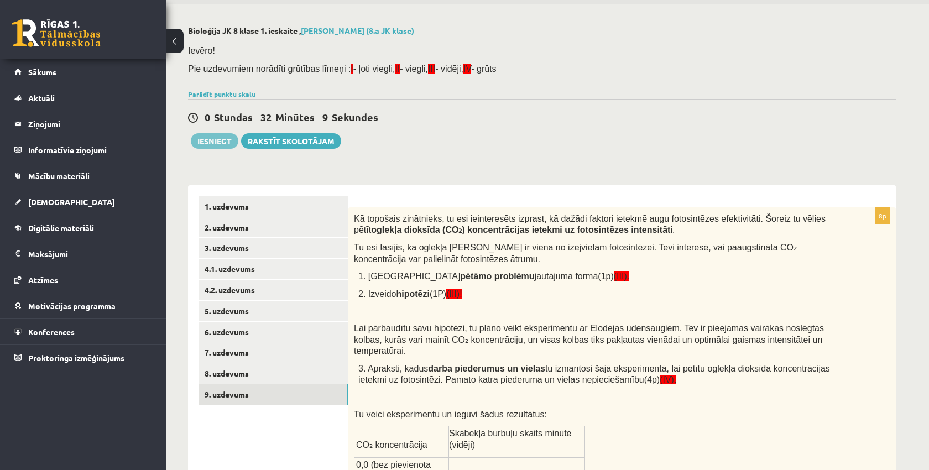
click at [217, 138] on button "Iesniegt" at bounding box center [215, 140] width 48 height 15
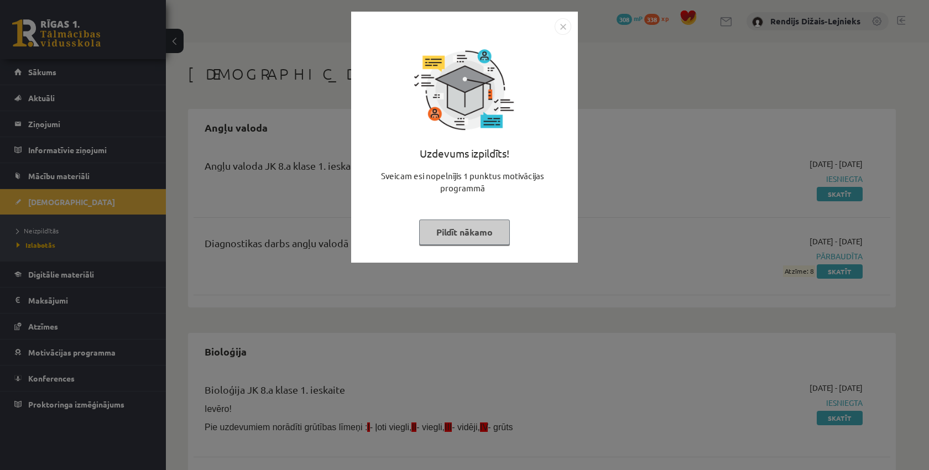
click at [565, 25] on img "Close" at bounding box center [562, 26] width 17 height 17
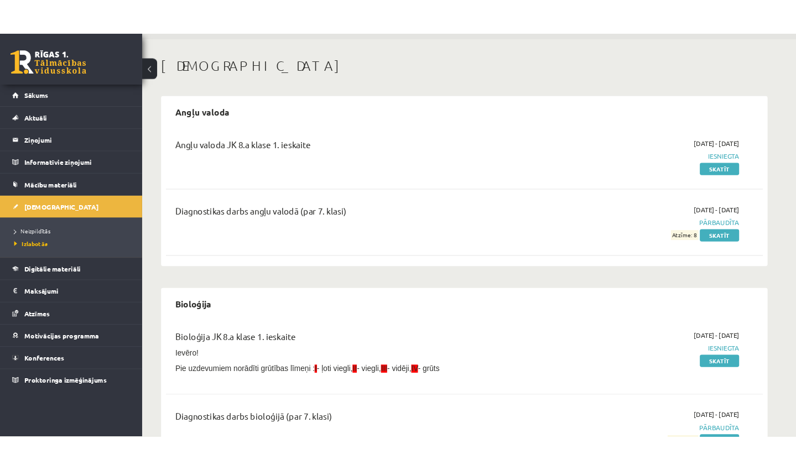
scroll to position [34, 0]
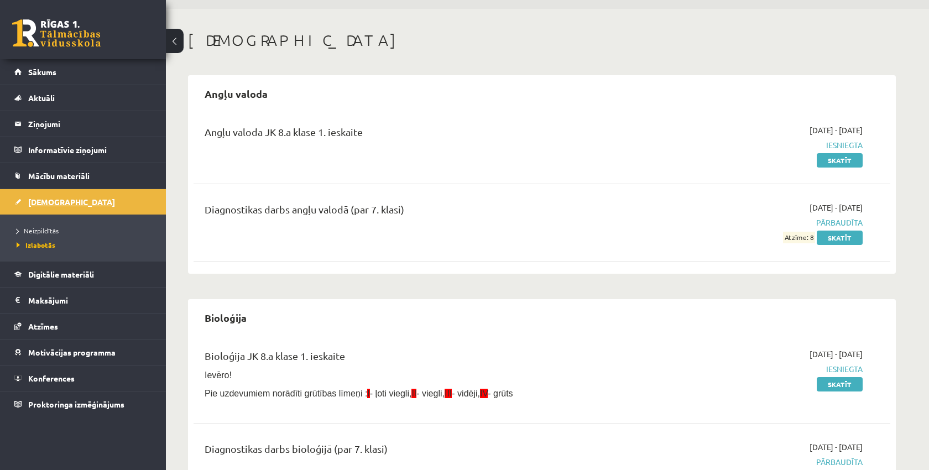
click at [46, 200] on span "[DEMOGRAPHIC_DATA]" at bounding box center [71, 202] width 87 height 10
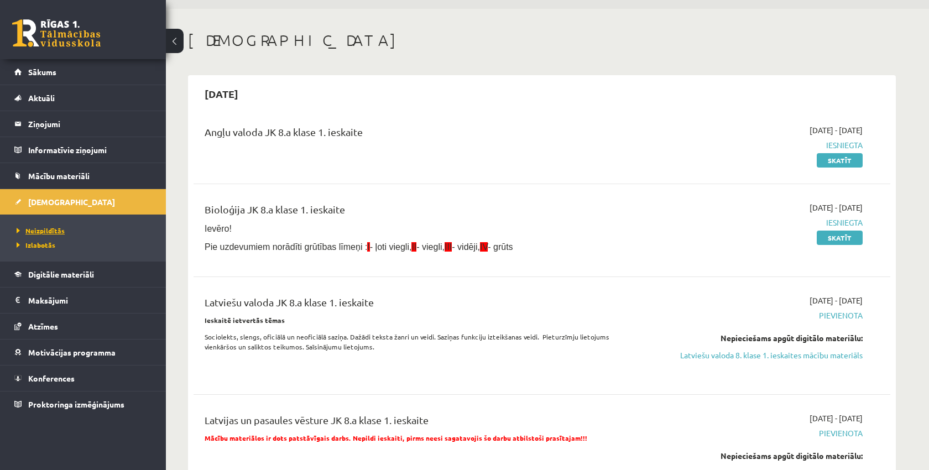
click at [44, 232] on span "Neizpildītās" at bounding box center [41, 230] width 48 height 9
click at [804, 355] on link "Latviešu valoda 8. klase 1. ieskaites mācību materiāls" at bounding box center [758, 355] width 208 height 12
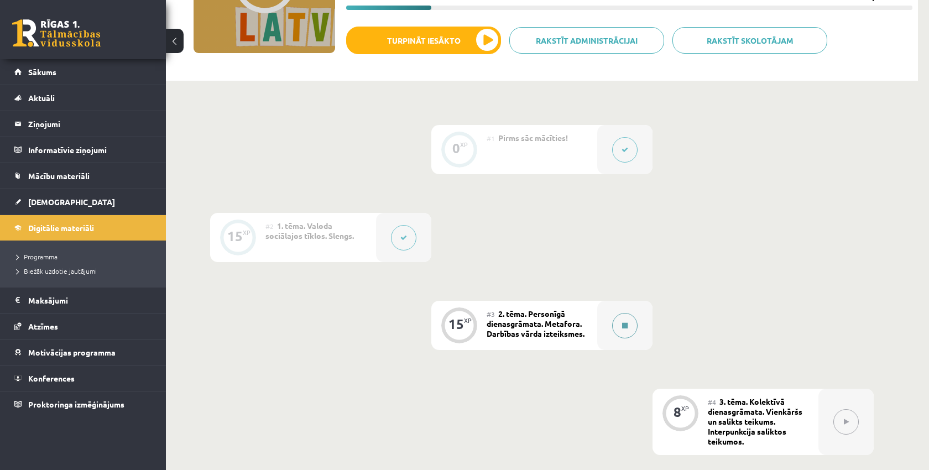
scroll to position [173, 0]
click at [628, 326] on button at bounding box center [624, 325] width 25 height 25
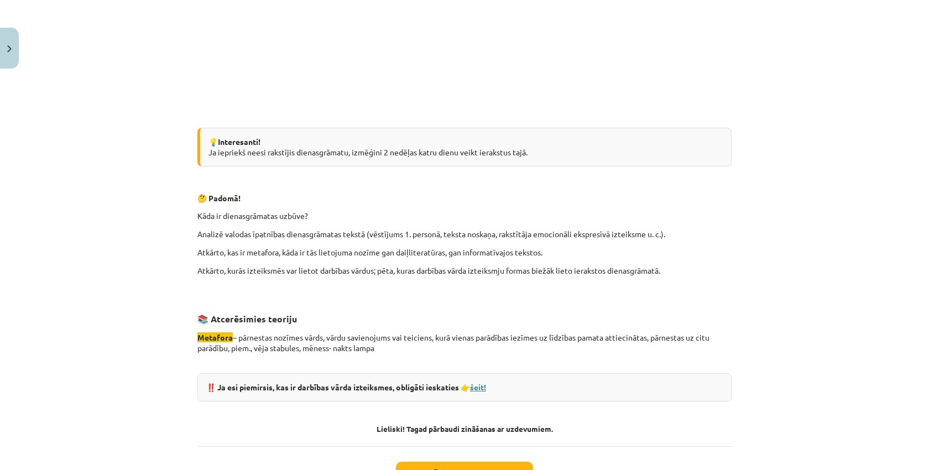
scroll to position [890, 0]
click at [479, 384] on link "šeit!" at bounding box center [478, 388] width 16 height 10
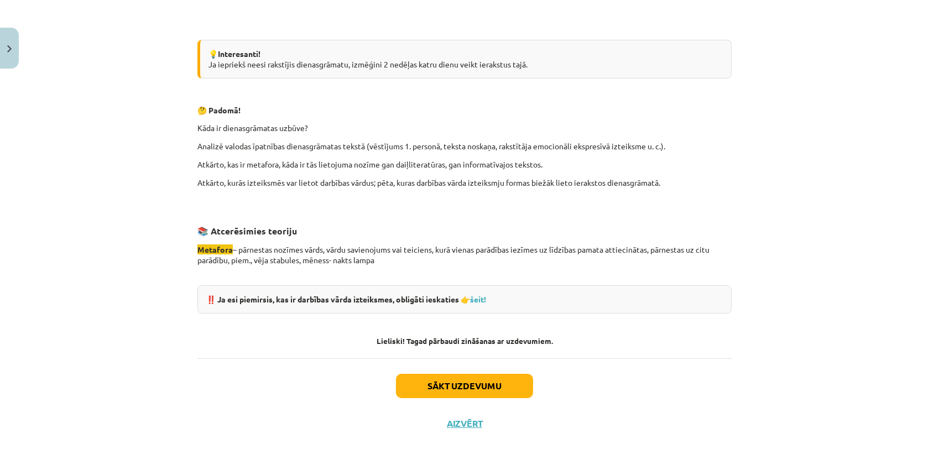
scroll to position [977, 0]
click at [442, 388] on button "Sākt uzdevumu" at bounding box center [464, 387] width 137 height 24
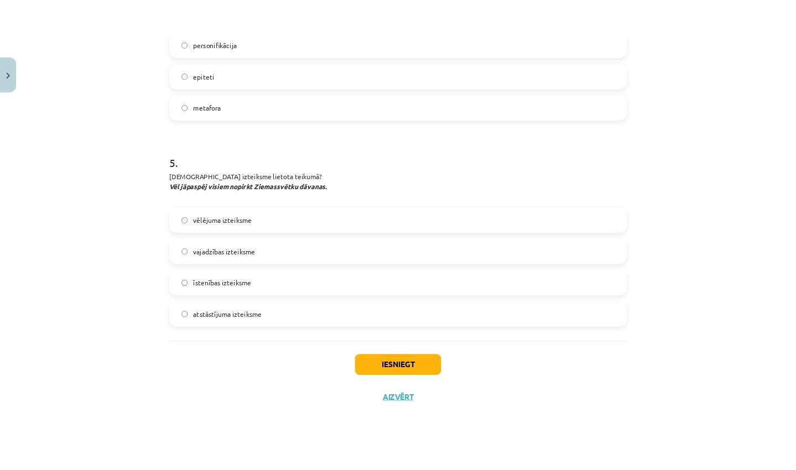
scroll to position [1025, 0]
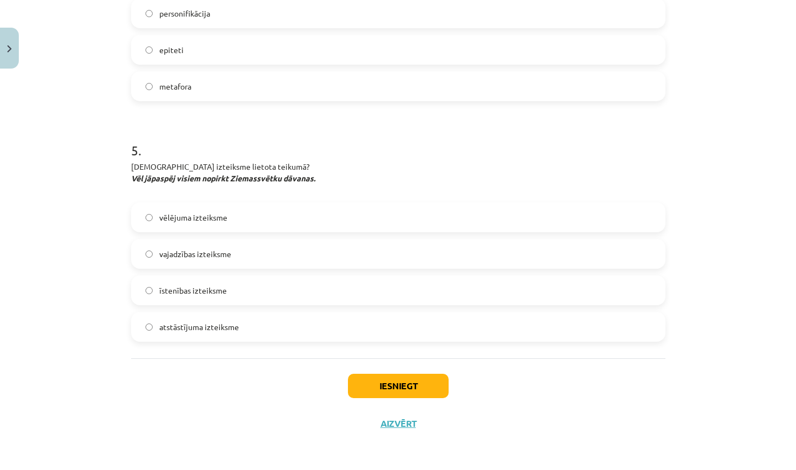
click at [401, 386] on button "Iesniegt" at bounding box center [398, 386] width 101 height 24
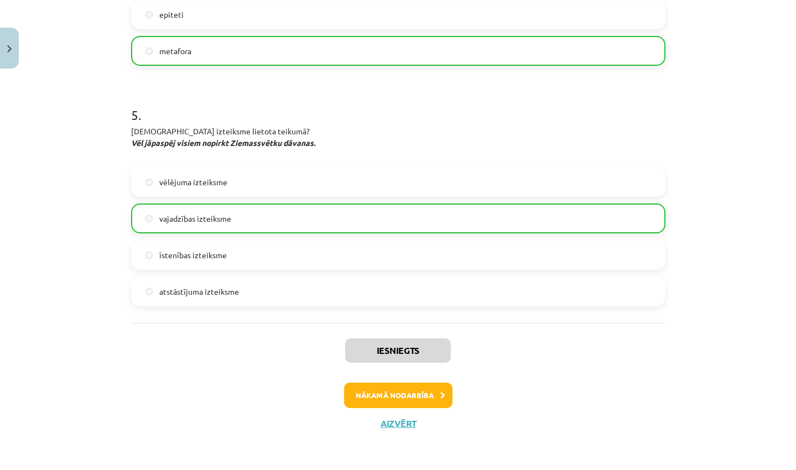
scroll to position [1060, 0]
click at [399, 395] on button "Nākamā nodarbība" at bounding box center [398, 395] width 108 height 25
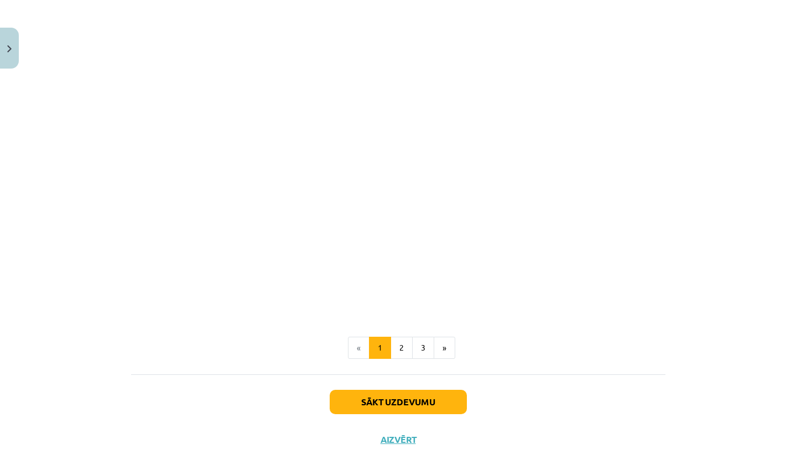
scroll to position [461, 0]
click at [399, 395] on button "Sākt uzdevumu" at bounding box center [397, 403] width 137 height 24
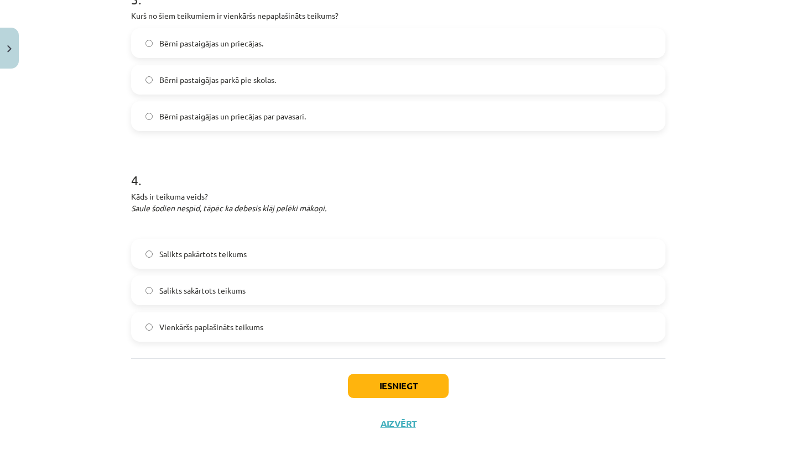
scroll to position [628, 0]
click at [384, 383] on button "Iesniegt" at bounding box center [398, 386] width 101 height 24
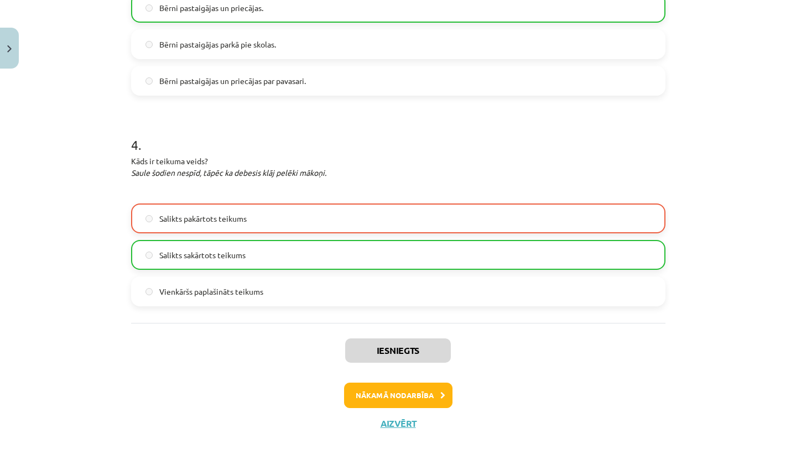
scroll to position [663, 0]
click at [384, 395] on button "Nākamā nodarbība" at bounding box center [398, 395] width 108 height 25
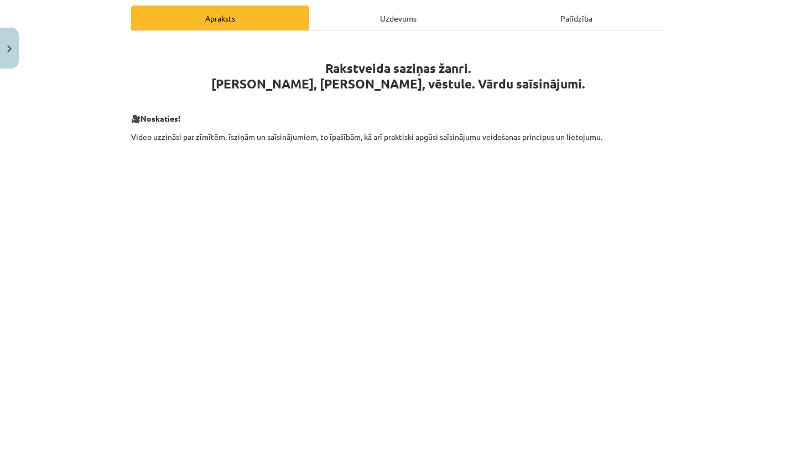
scroll to position [173, 0]
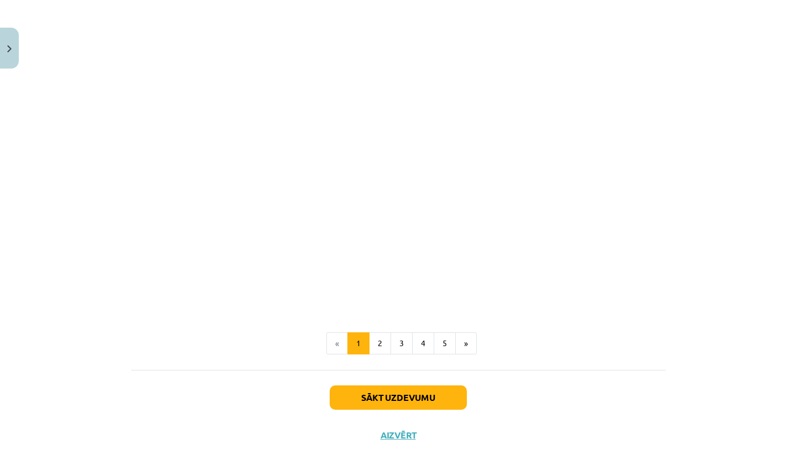
click at [384, 395] on button "Sākt uzdevumu" at bounding box center [397, 397] width 137 height 24
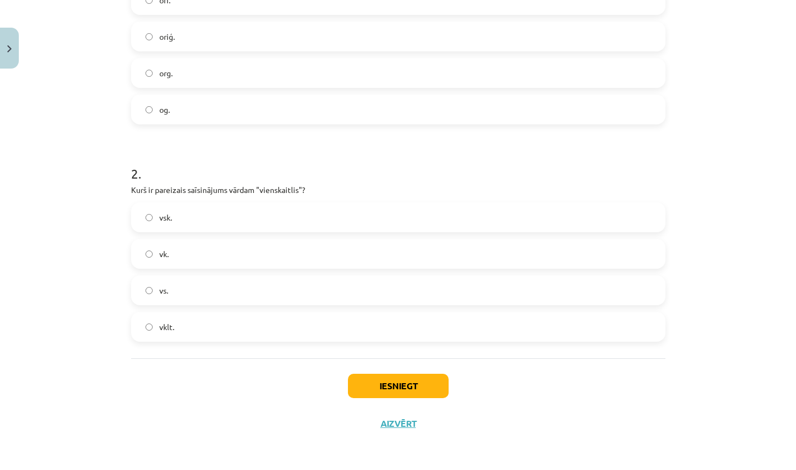
scroll to position [310, 0]
click at [396, 383] on button "Iesniegt" at bounding box center [398, 386] width 101 height 24
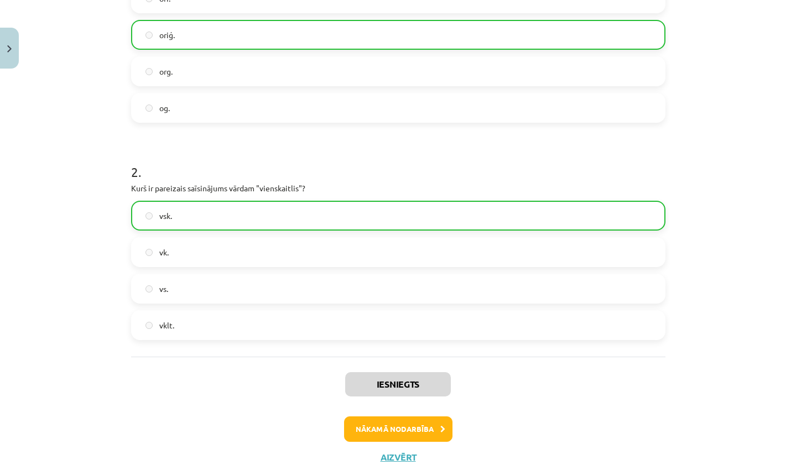
click at [383, 432] on button "Nākamā nodarbība" at bounding box center [398, 428] width 108 height 25
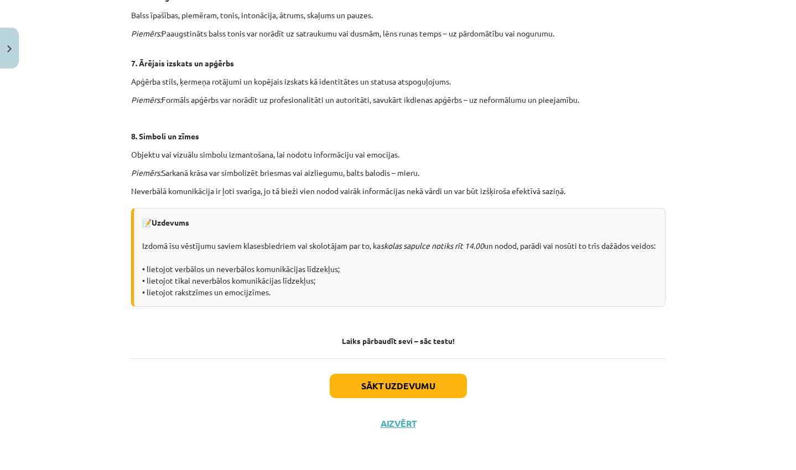
scroll to position [702, 0]
click at [393, 395] on button "Sākt uzdevumu" at bounding box center [397, 386] width 137 height 24
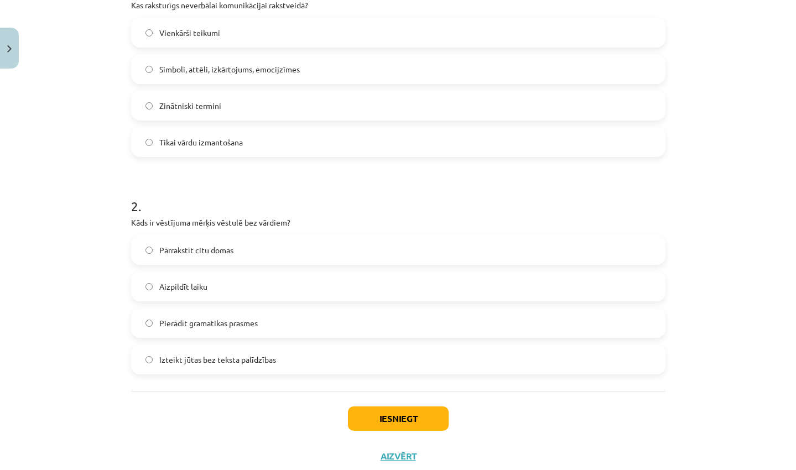
scroll to position [278, 0]
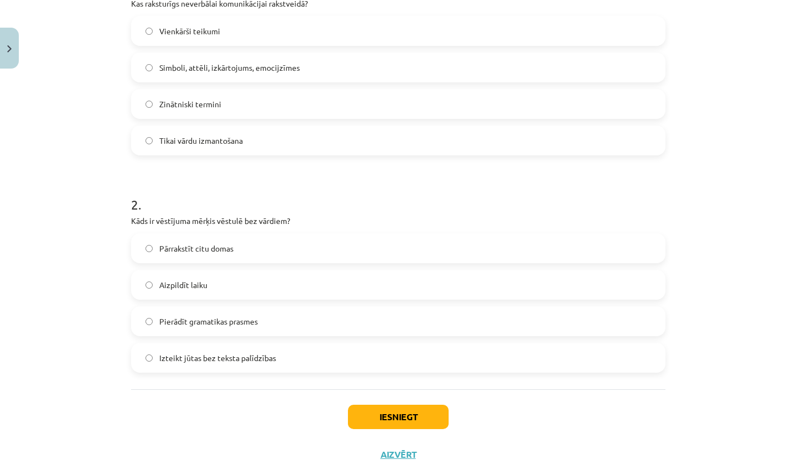
click at [391, 413] on button "Iesniegt" at bounding box center [398, 417] width 101 height 24
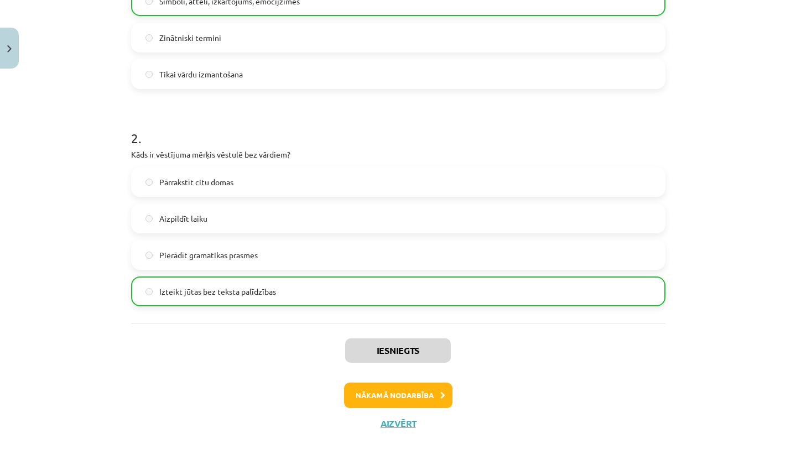
scroll to position [345, 0]
click at [393, 396] on button "Nākamā nodarbība" at bounding box center [398, 395] width 108 height 25
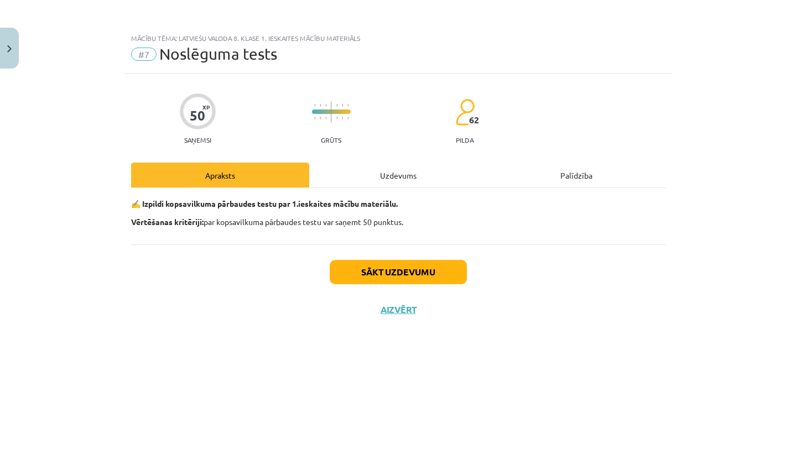
click at [397, 273] on button "Sākt uzdevumu" at bounding box center [397, 272] width 137 height 24
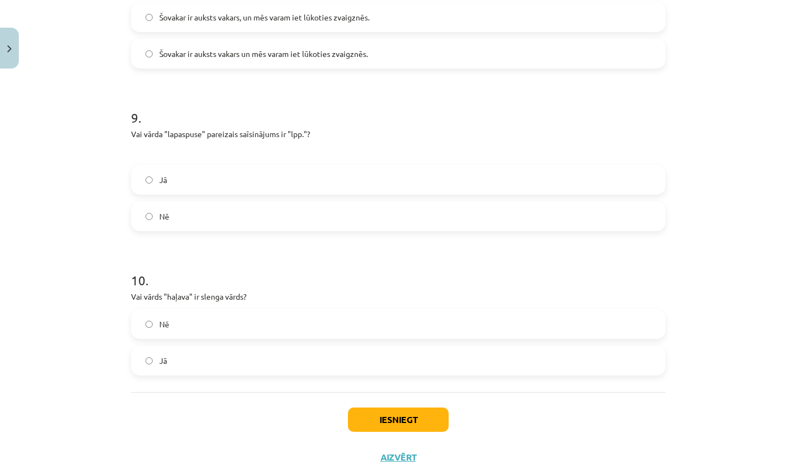
scroll to position [1481, 0]
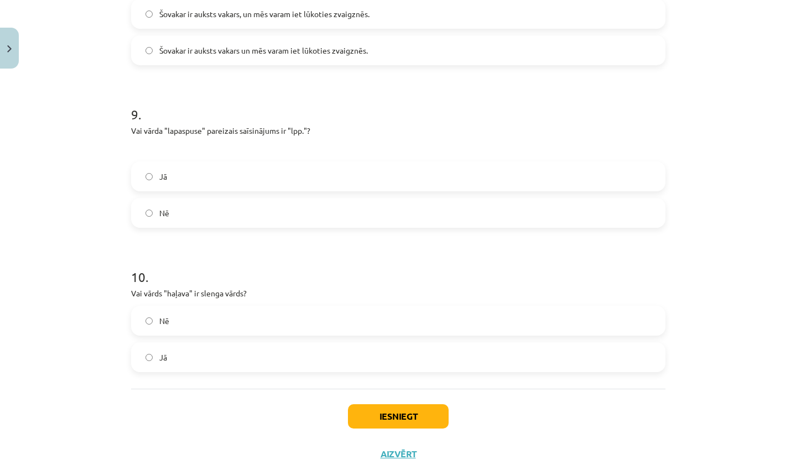
click at [382, 420] on button "Iesniegt" at bounding box center [398, 416] width 101 height 24
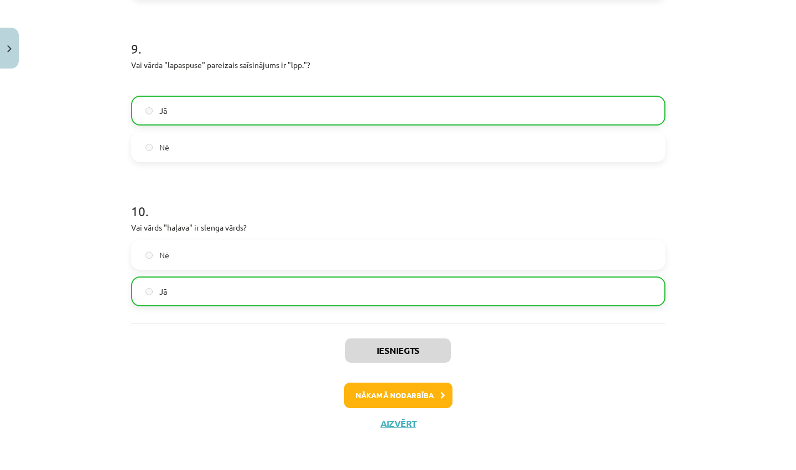
scroll to position [1548, 0]
click at [385, 394] on button "Nākamā nodarbība" at bounding box center [398, 395] width 108 height 25
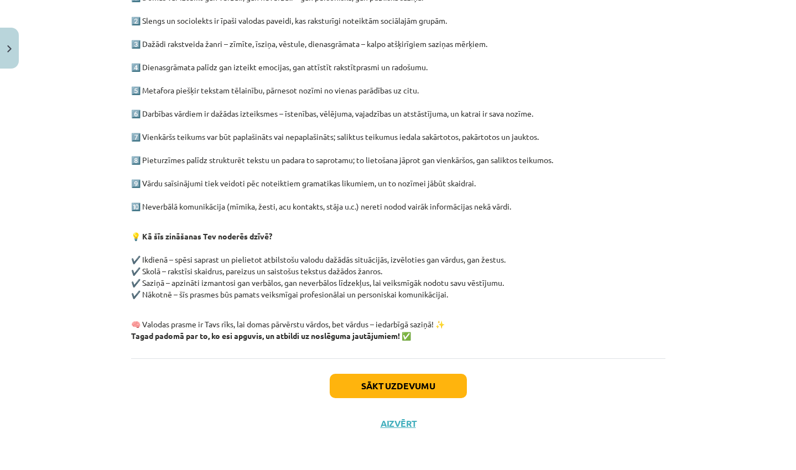
scroll to position [244, 0]
click at [386, 385] on button "Sākt uzdevumu" at bounding box center [397, 386] width 137 height 24
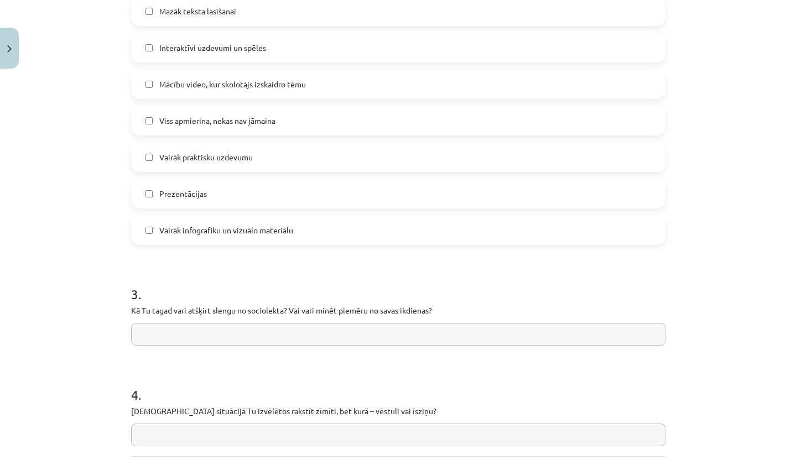
scroll to position [729, 0]
click at [149, 334] on input "text" at bounding box center [398, 333] width 534 height 23
click at [190, 333] on input "**********" at bounding box center [398, 333] width 534 height 23
click at [200, 334] on input "**********" at bounding box center [398, 333] width 534 height 23
click at [285, 333] on input "**********" at bounding box center [398, 333] width 534 height 23
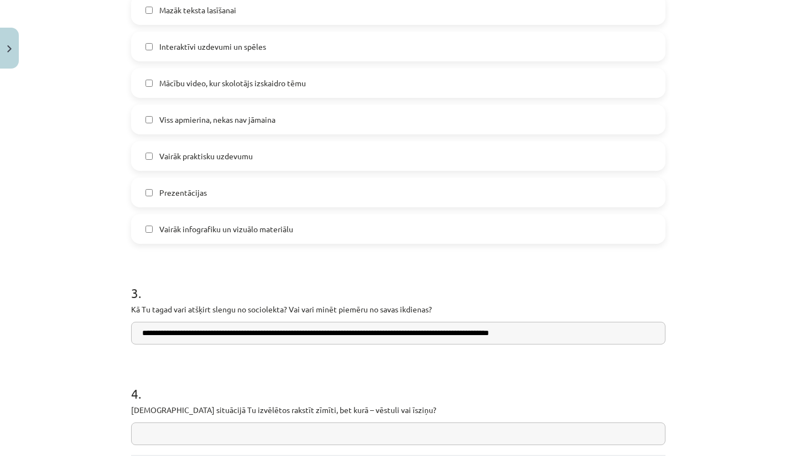
click at [486, 332] on input "**********" at bounding box center [398, 333] width 534 height 23
type input "**********"
click at [235, 433] on input "text" at bounding box center [398, 433] width 534 height 23
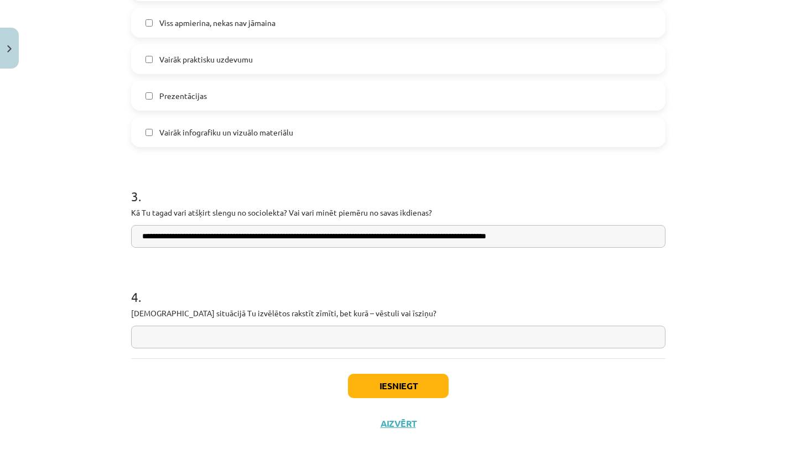
scroll to position [827, 0]
click at [470, 335] on input "**********" at bounding box center [398, 337] width 534 height 23
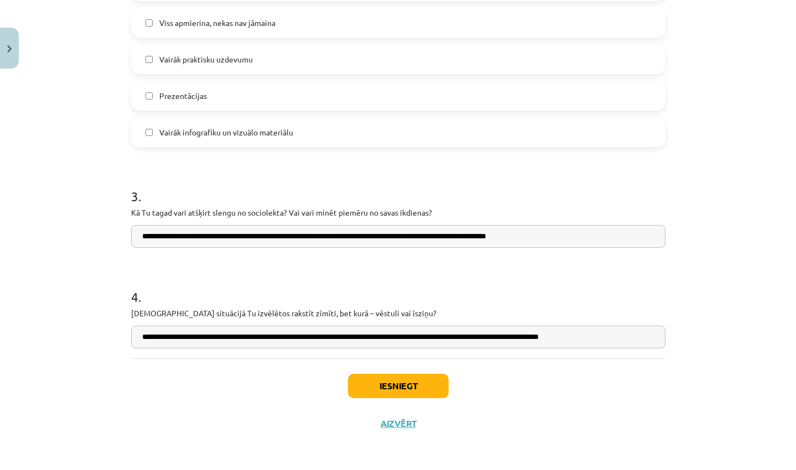
type input "**********"
click at [402, 383] on button "Iesniegt" at bounding box center [398, 386] width 101 height 24
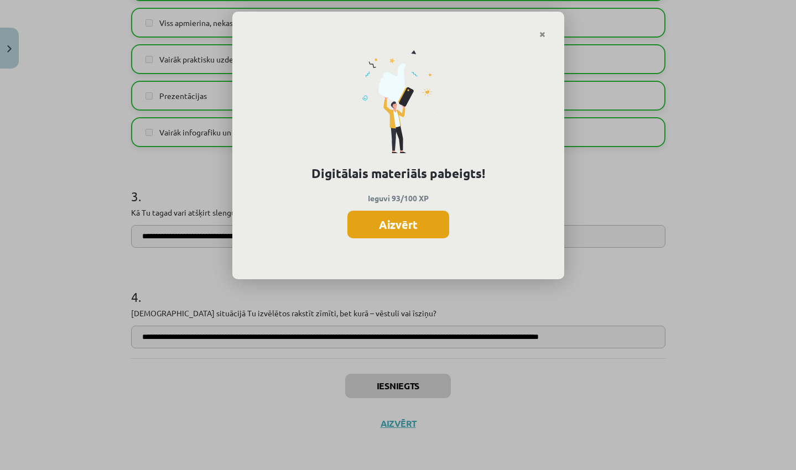
click at [405, 227] on button "Aizvērt" at bounding box center [398, 225] width 102 height 28
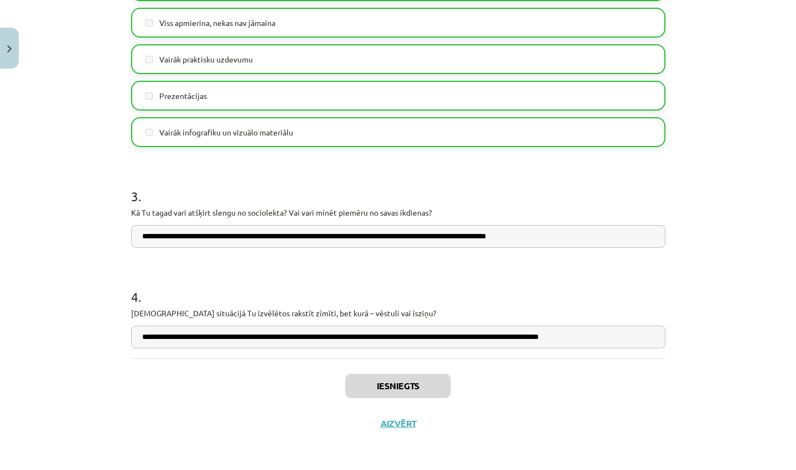
click at [391, 425] on button "Aizvērt" at bounding box center [398, 423] width 42 height 11
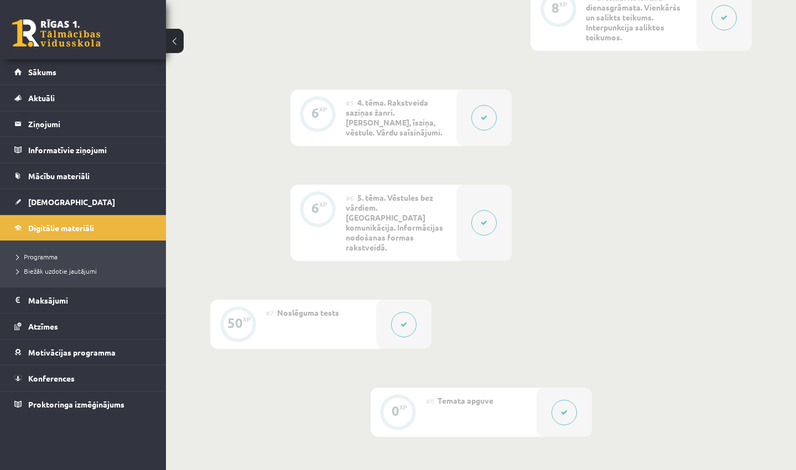
scroll to position [578, 0]
click at [51, 204] on span "[DEMOGRAPHIC_DATA]" at bounding box center [71, 202] width 87 height 10
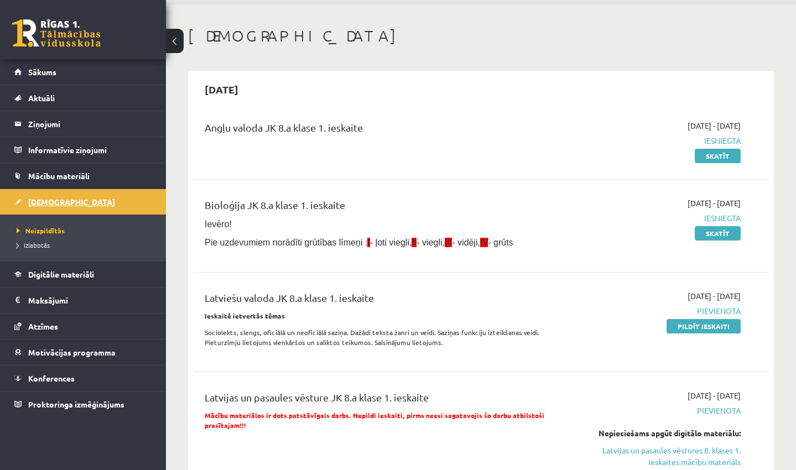
scroll to position [30, 0]
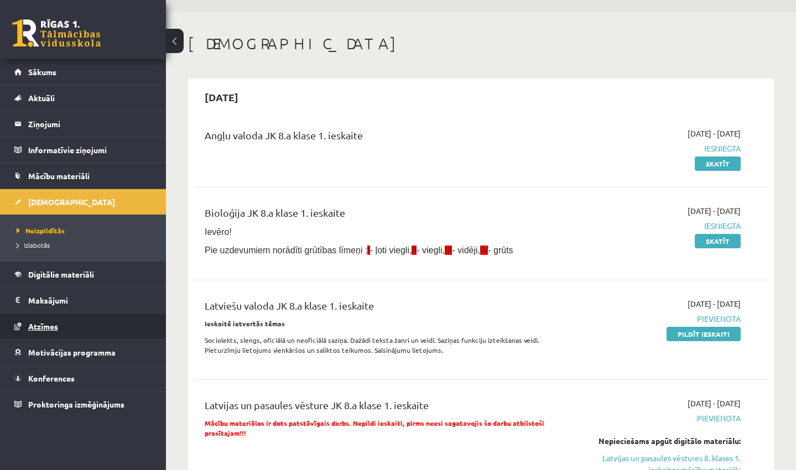
click at [40, 327] on span "Atzīmes" at bounding box center [43, 326] width 30 height 10
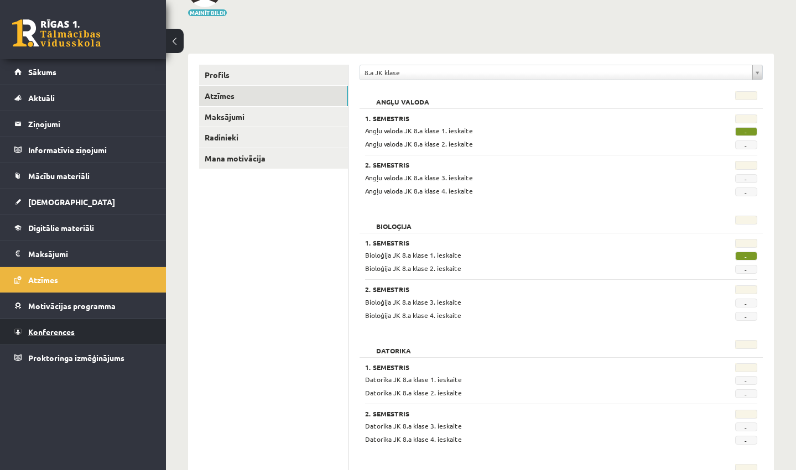
scroll to position [83, 0]
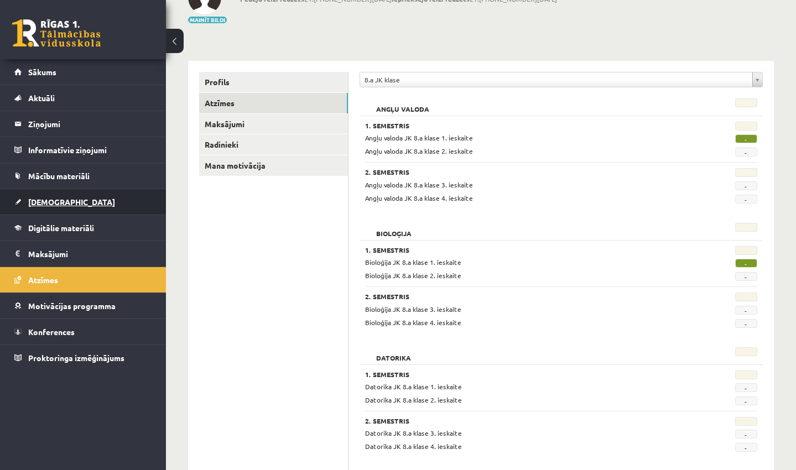
click at [36, 201] on span "[DEMOGRAPHIC_DATA]" at bounding box center [71, 202] width 87 height 10
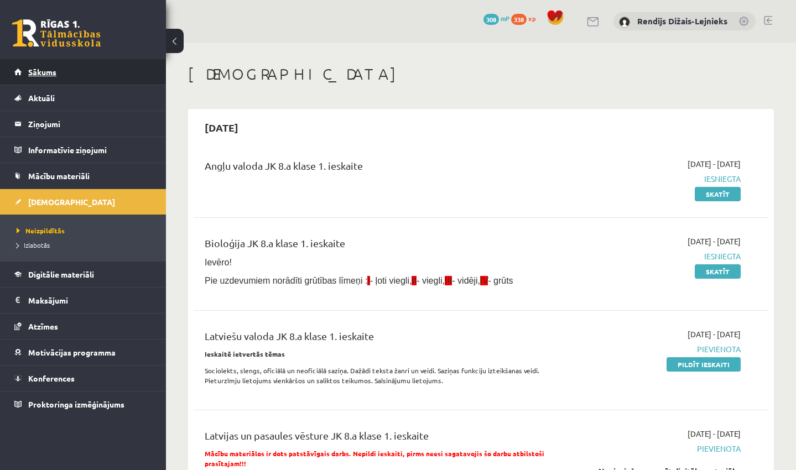
click at [53, 71] on span "Sākums" at bounding box center [42, 72] width 28 height 10
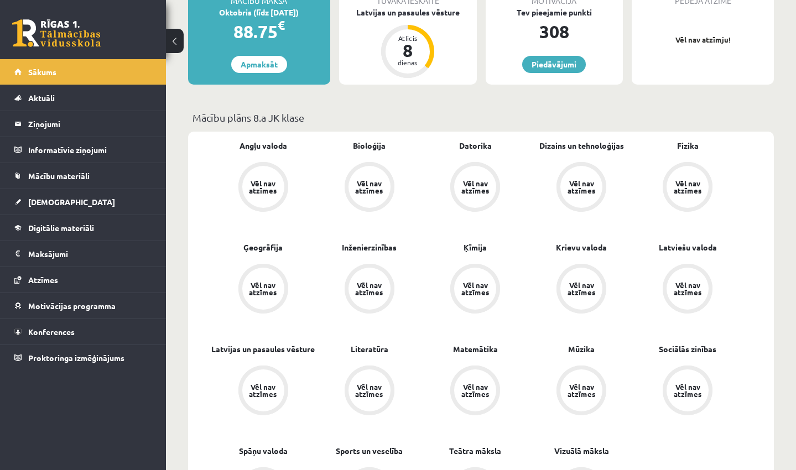
scroll to position [231, 0]
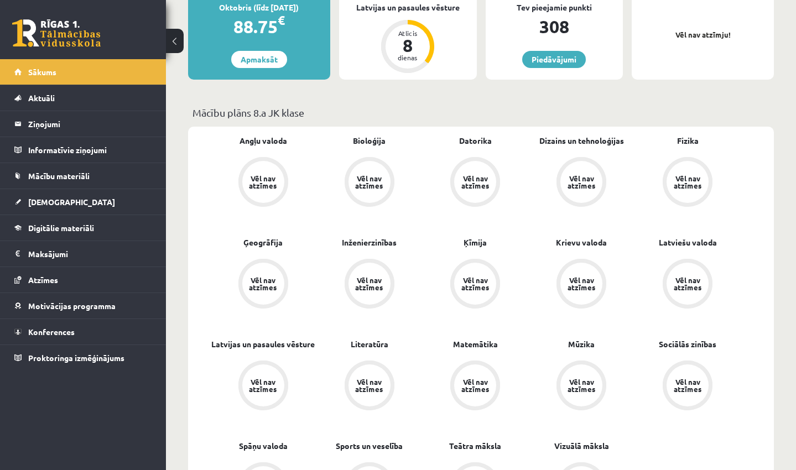
click at [365, 185] on div "Vēl nav atzīmes" at bounding box center [369, 182] width 31 height 14
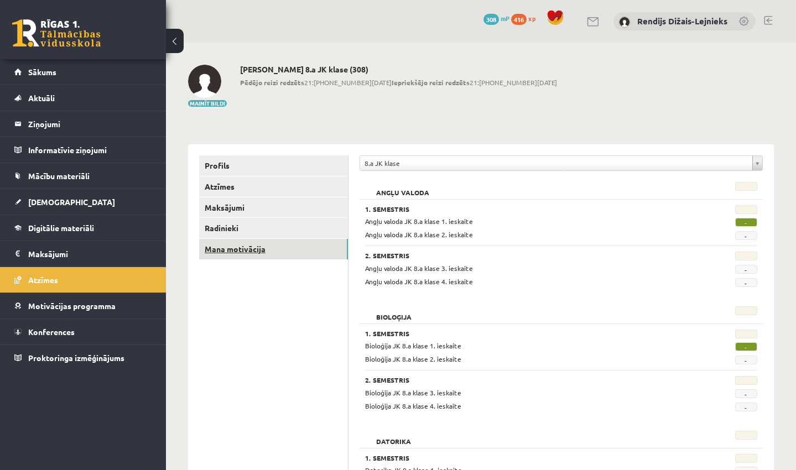
click at [227, 252] on link "Mana motivācija" at bounding box center [273, 249] width 149 height 20
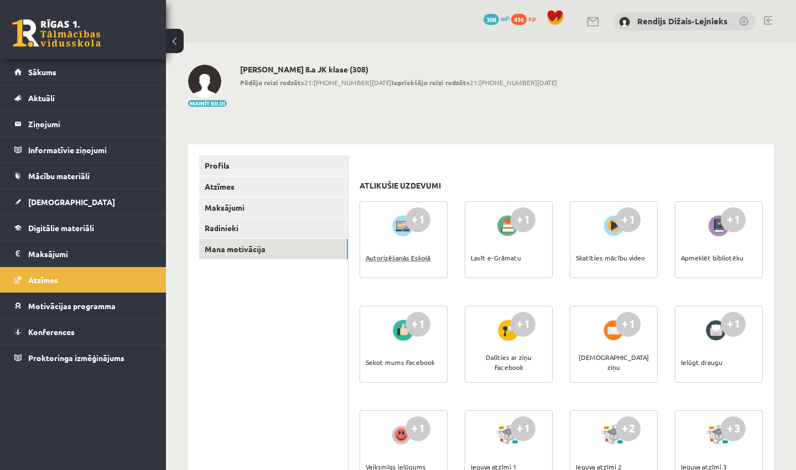
click at [398, 258] on div "Autorizēšanās Eskolā" at bounding box center [397, 257] width 65 height 39
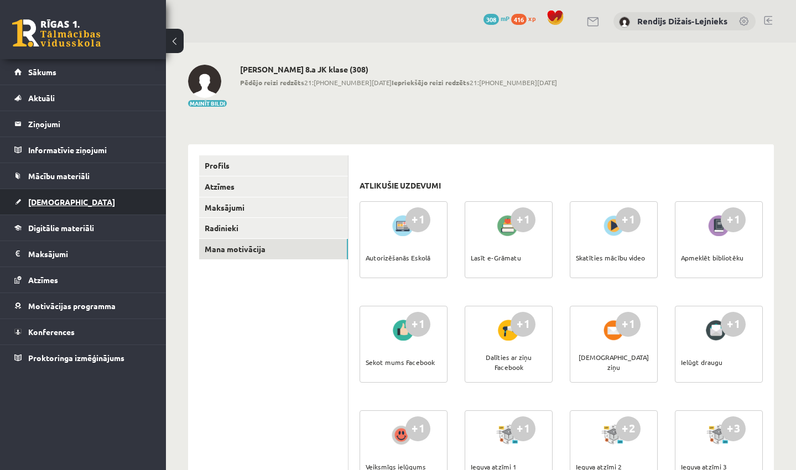
click at [52, 203] on span "[DEMOGRAPHIC_DATA]" at bounding box center [71, 202] width 87 height 10
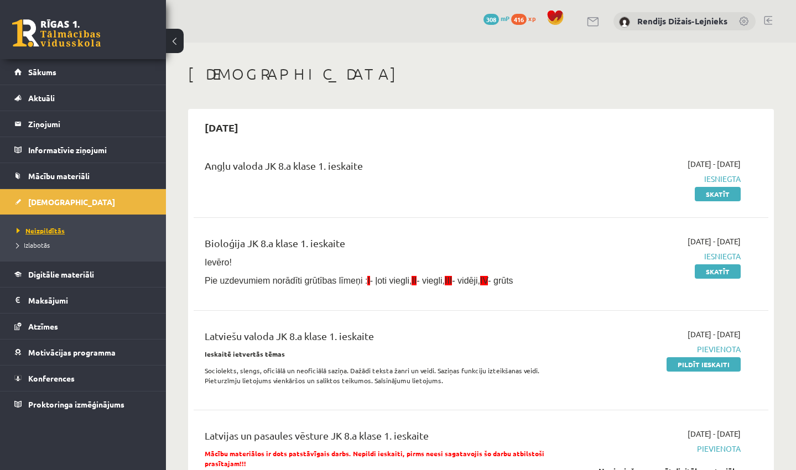
click at [48, 229] on span "Neizpildītās" at bounding box center [41, 230] width 48 height 9
